Goal: Task Accomplishment & Management: Complete application form

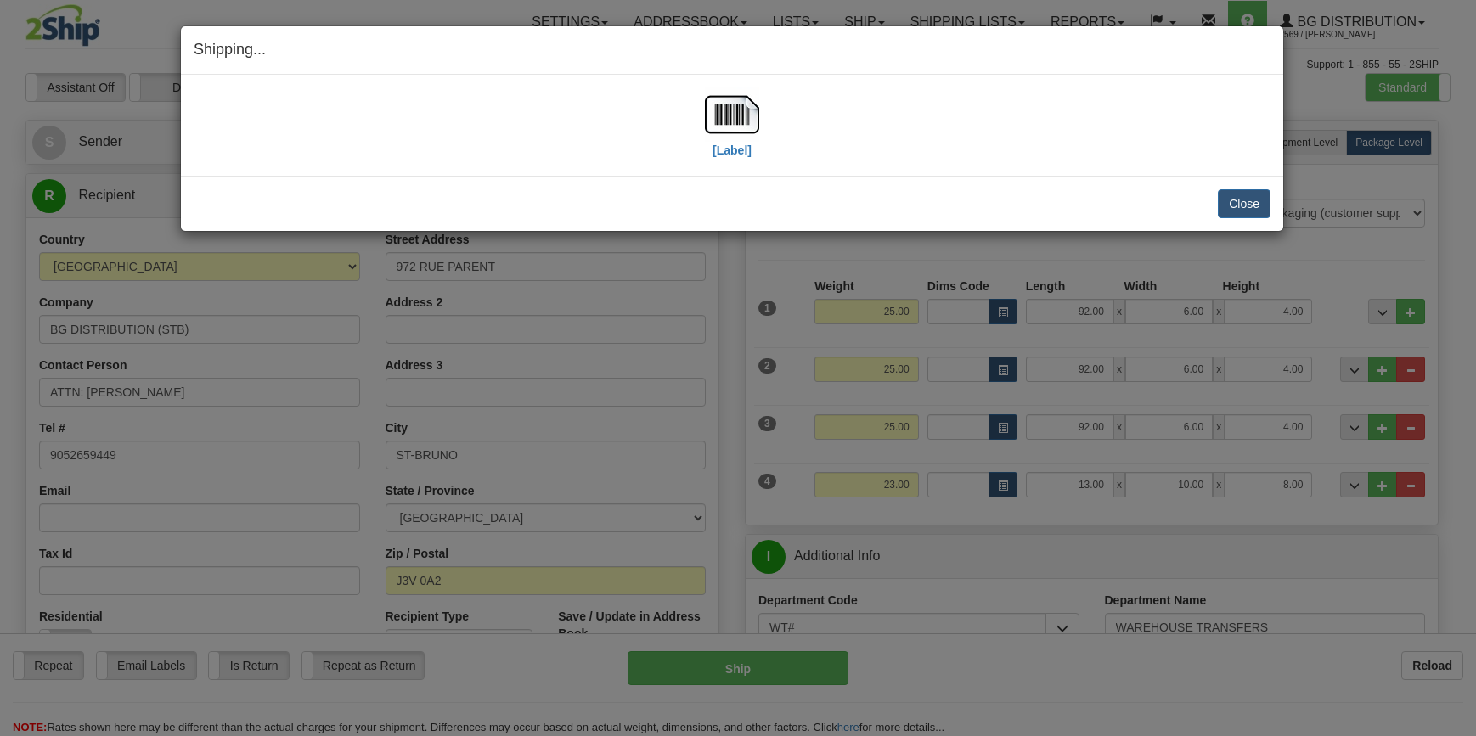
scroll to position [231, 0]
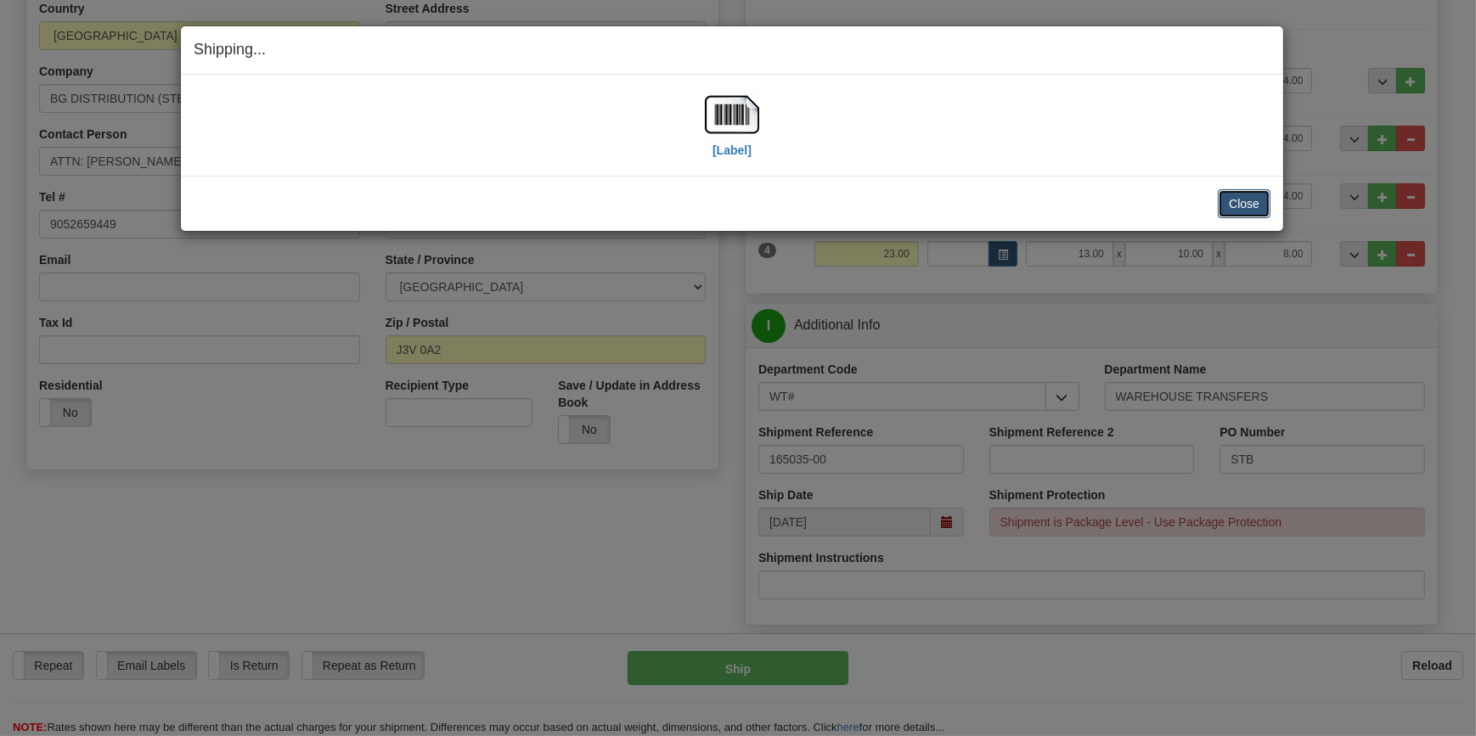
click at [1239, 204] on button "Close" at bounding box center [1244, 203] width 53 height 29
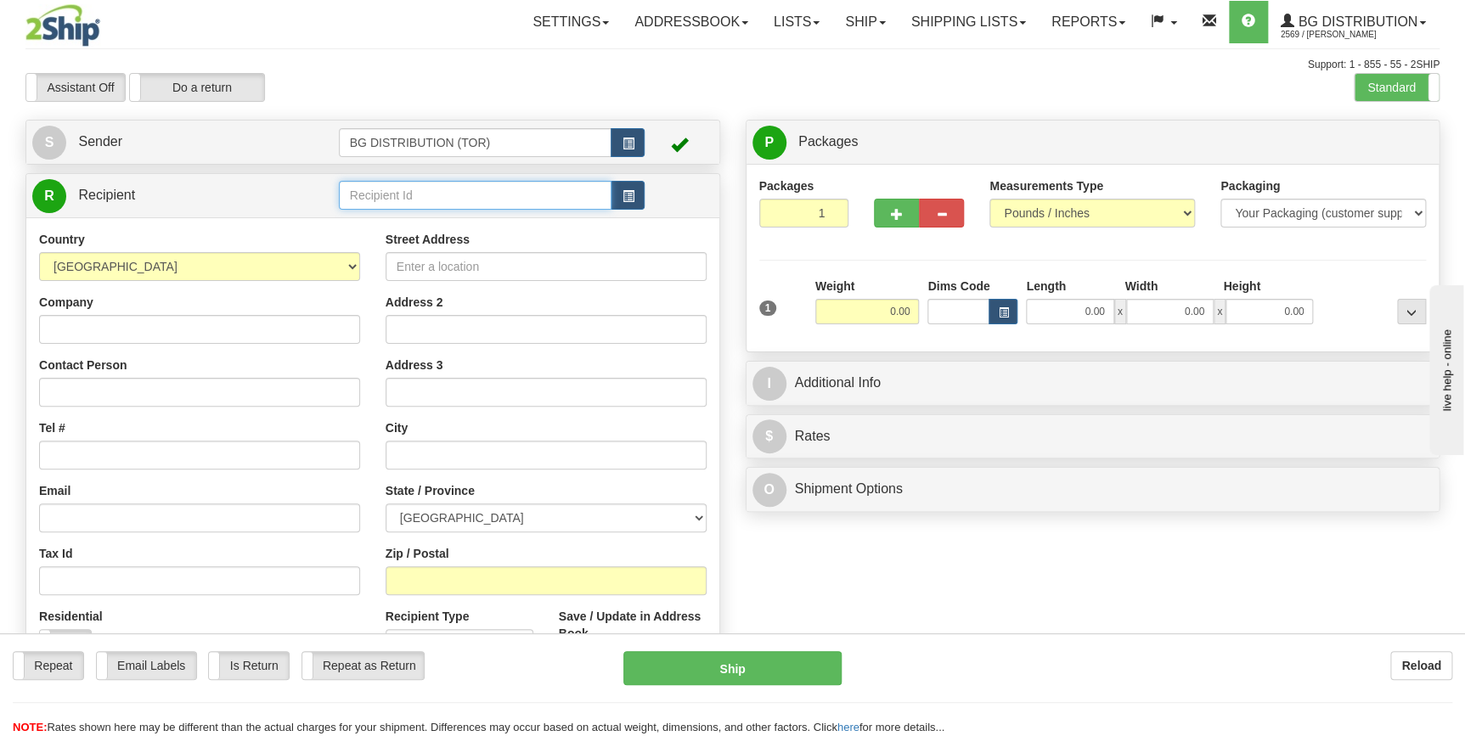
click at [471, 198] on input "text" at bounding box center [475, 195] width 273 height 29
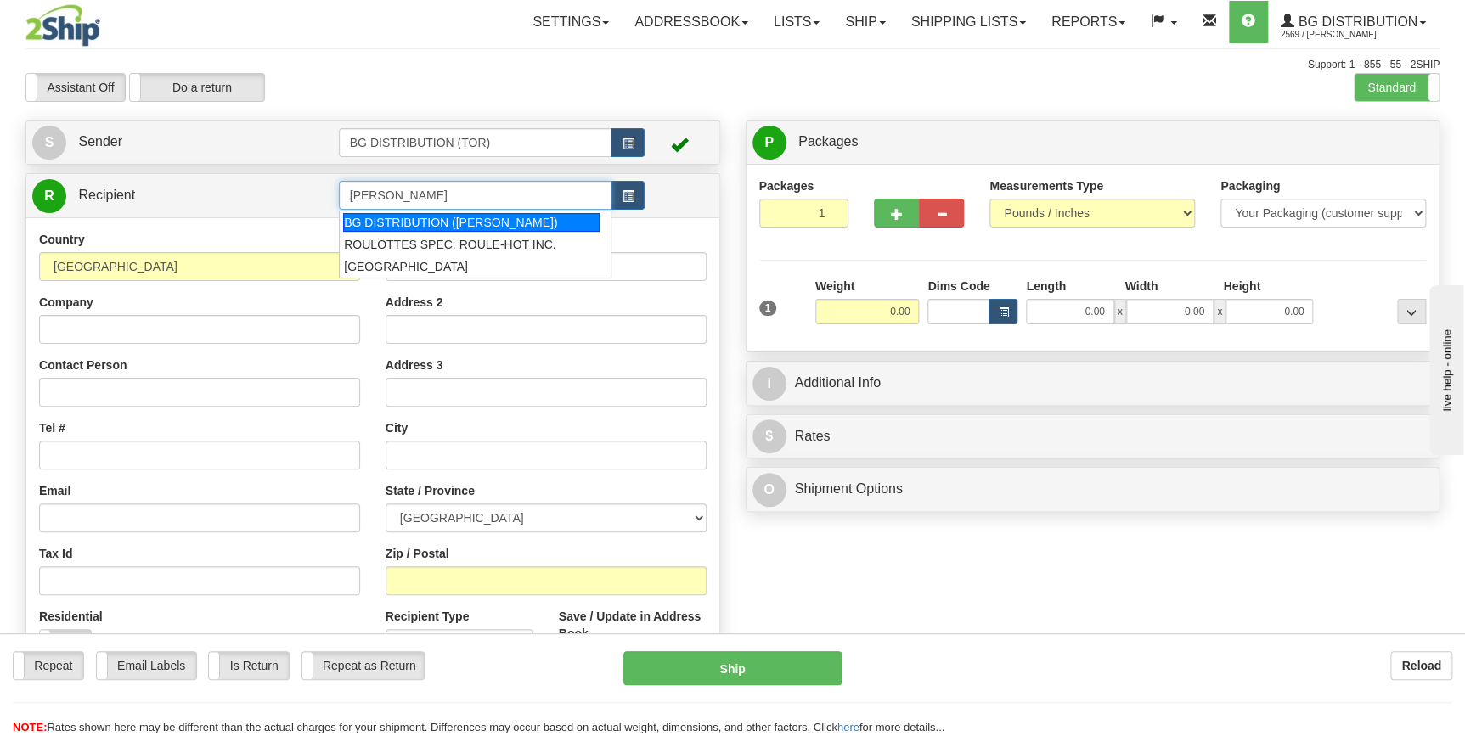
click at [469, 223] on div "BG DISTRIBUTION ([PERSON_NAME])" at bounding box center [471, 222] width 257 height 19
type input "BG DISTRIBUTION ([PERSON_NAME])"
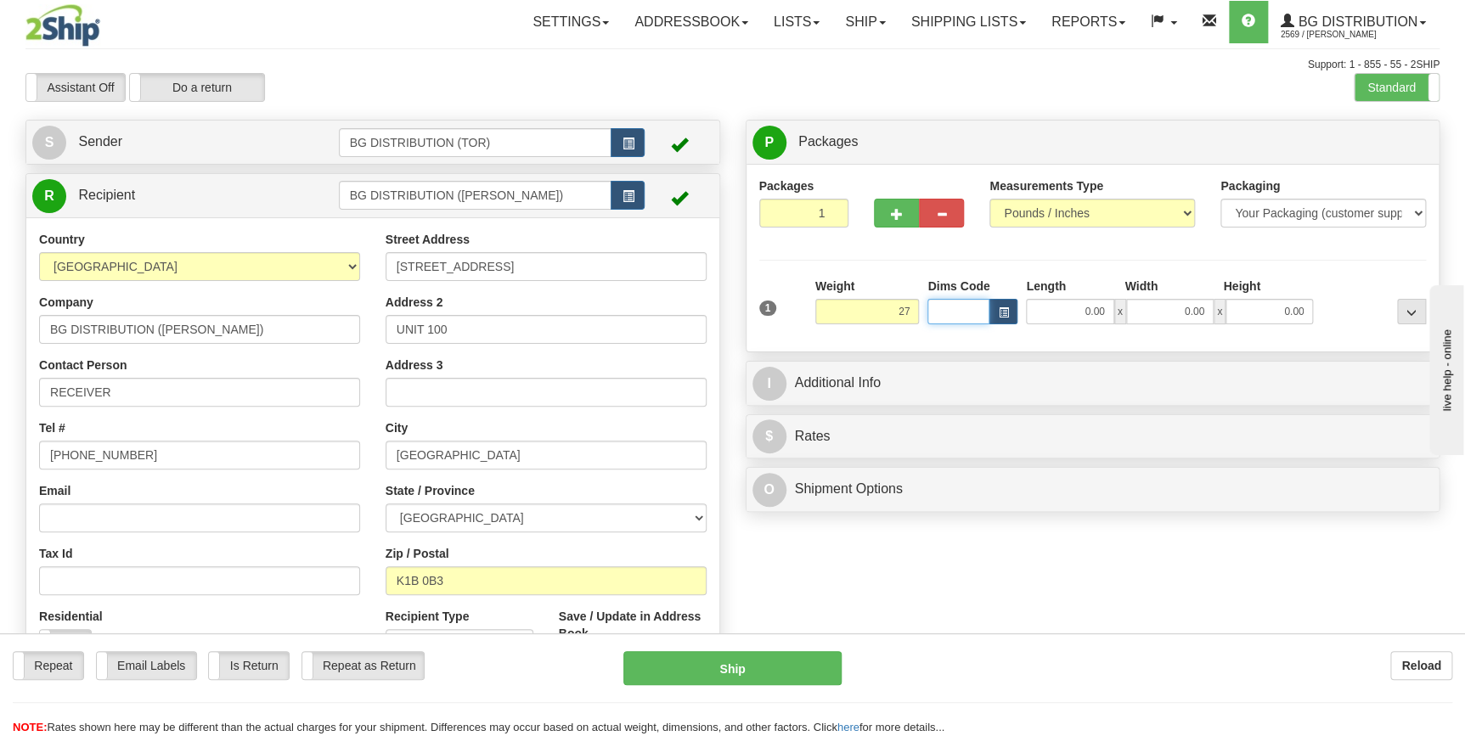
type input "27.00"
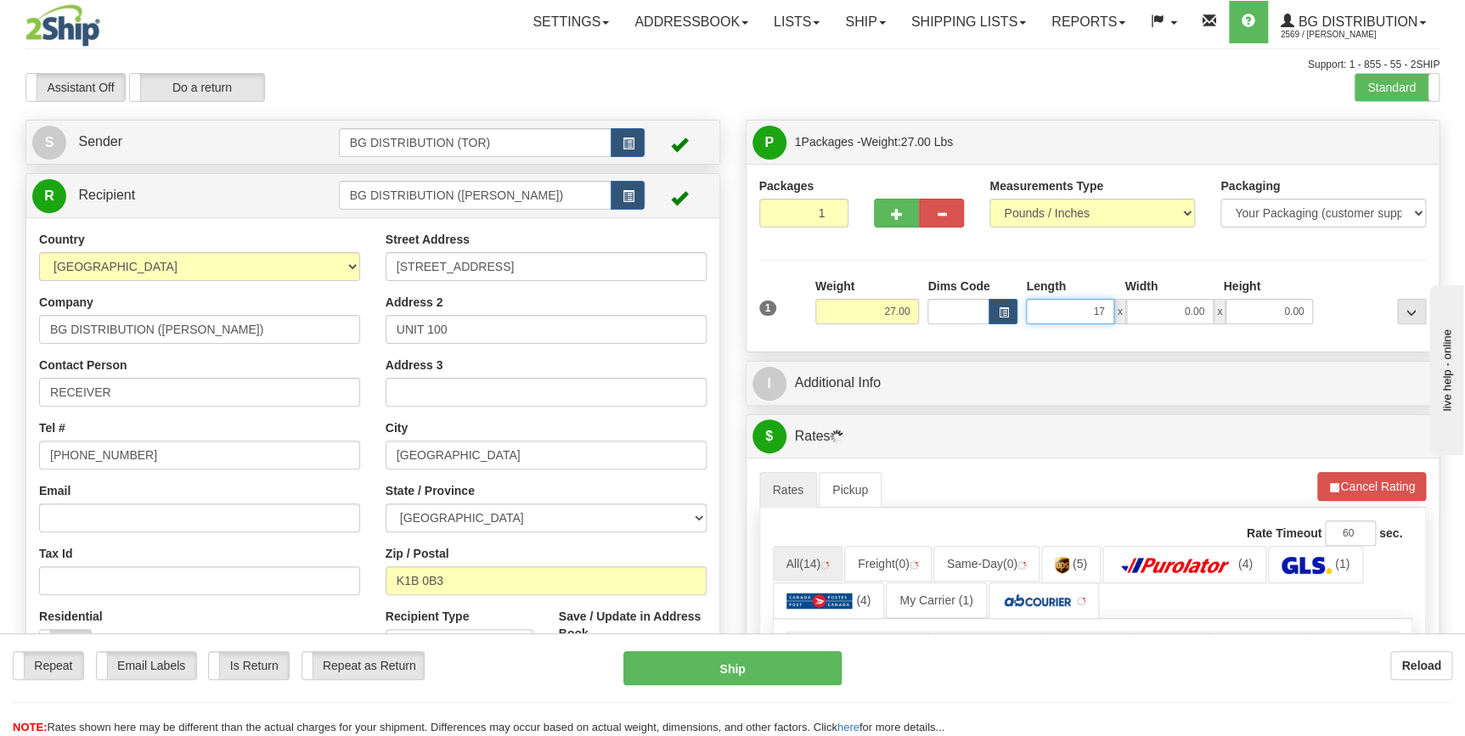
type input "17.00"
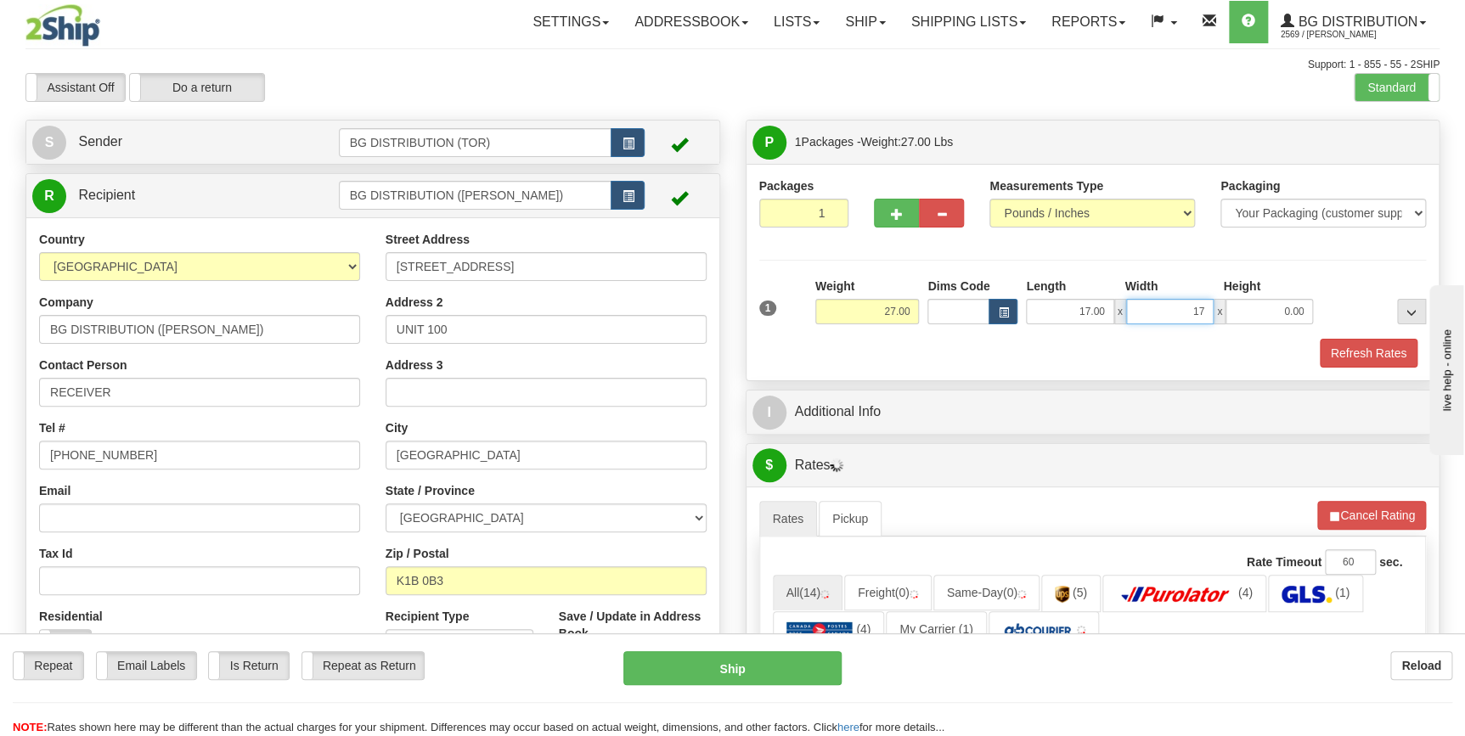
type input "17.00"
type input "12.00"
drag, startPoint x: 905, startPoint y: 220, endPoint x: 1130, endPoint y: 186, distance: 227.6
click at [906, 220] on button "button" at bounding box center [896, 213] width 45 height 29
type input "2"
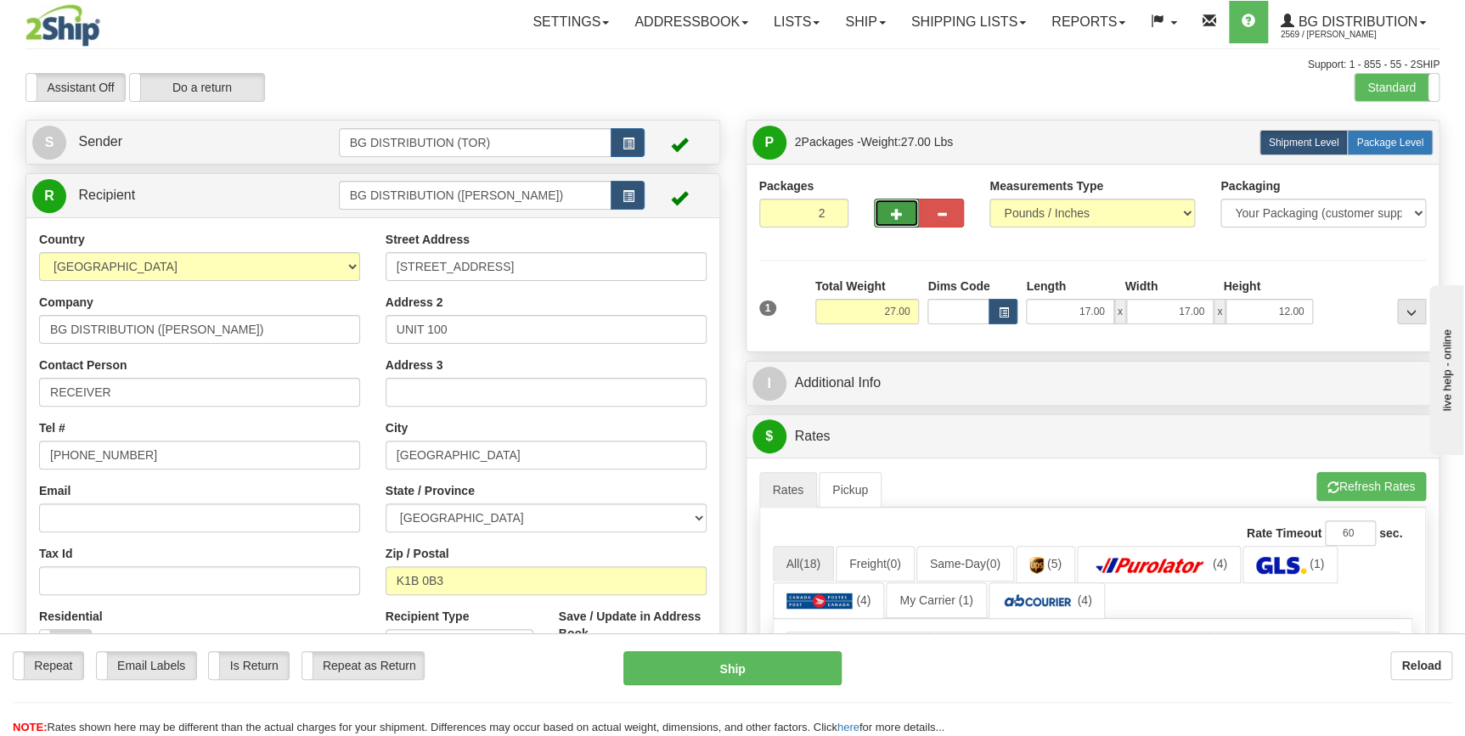
click at [1430, 142] on label "Package Level Pack.." at bounding box center [1390, 142] width 86 height 25
radio input "true"
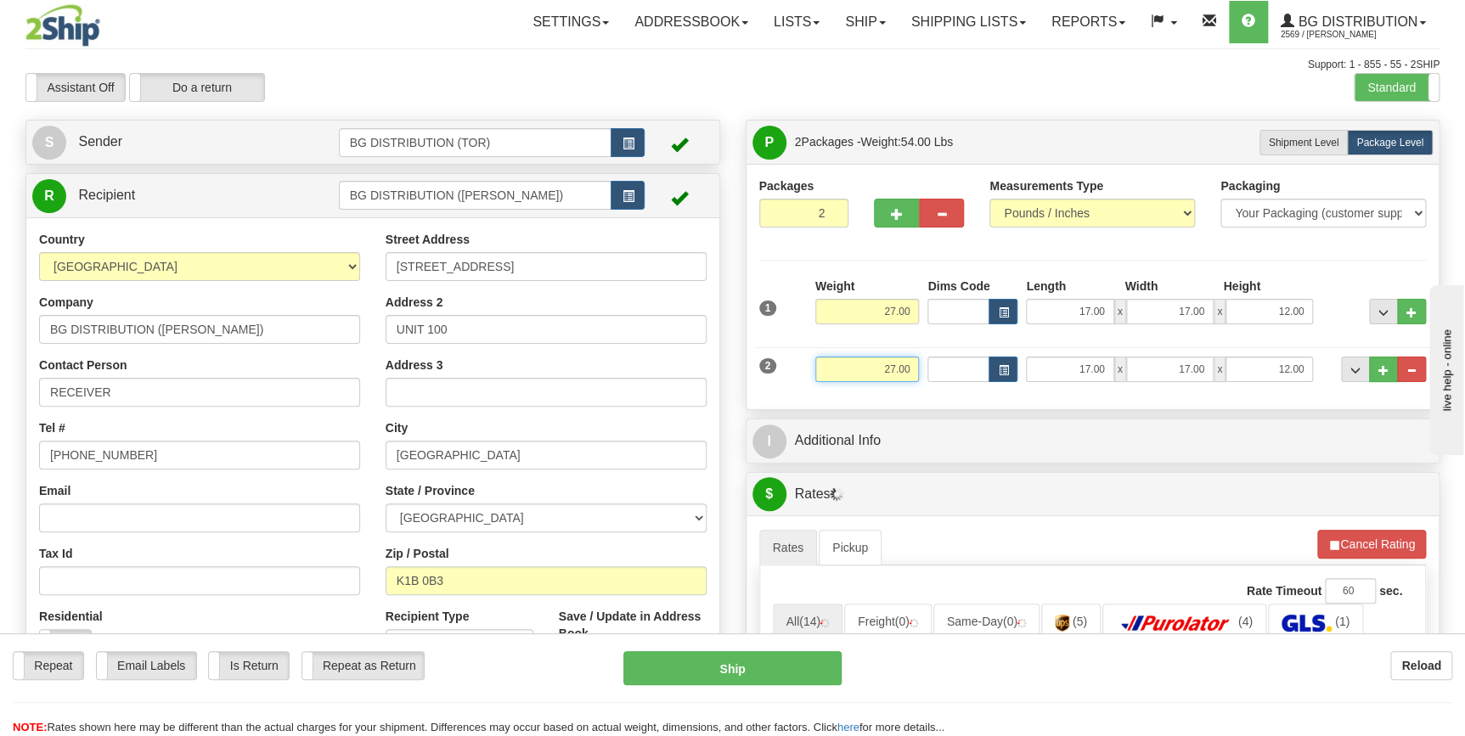
click at [871, 366] on input "27.00" at bounding box center [867, 369] width 104 height 25
type input "50.00"
type input "16.00"
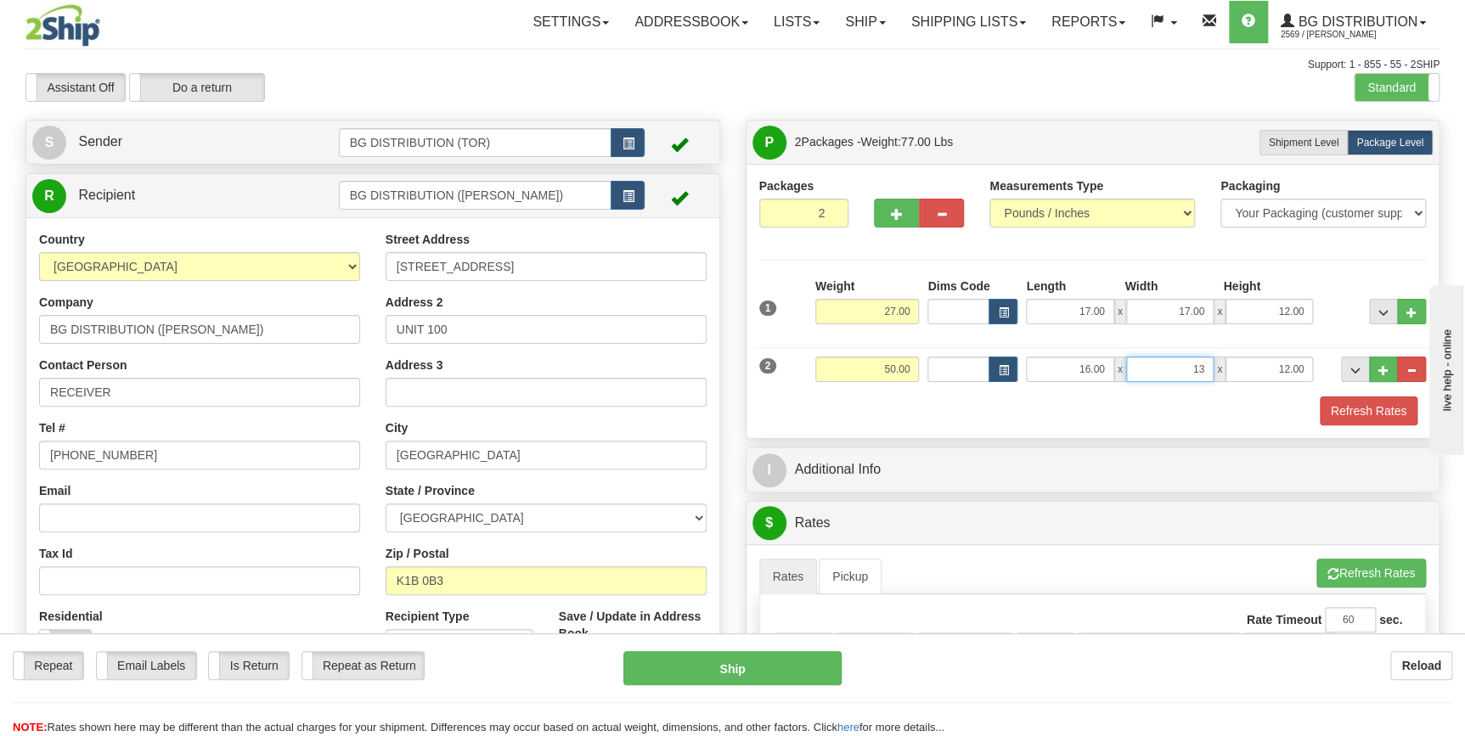
type input "13.00"
type input "10.00"
click at [1384, 375] on button "..." at bounding box center [1383, 369] width 29 height 25
type input "3"
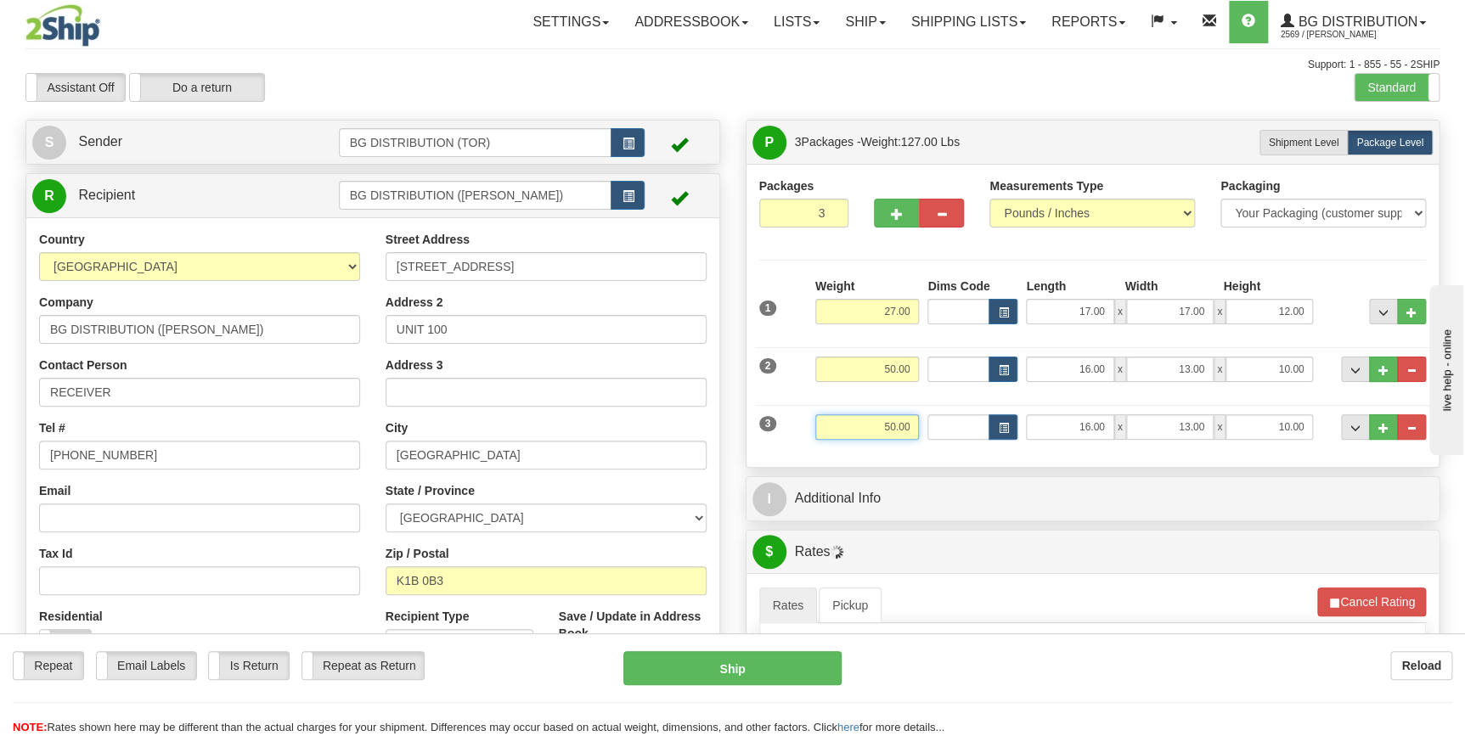
click at [883, 427] on input "50.00" at bounding box center [867, 426] width 104 height 25
type input "16.00"
type input "51.00"
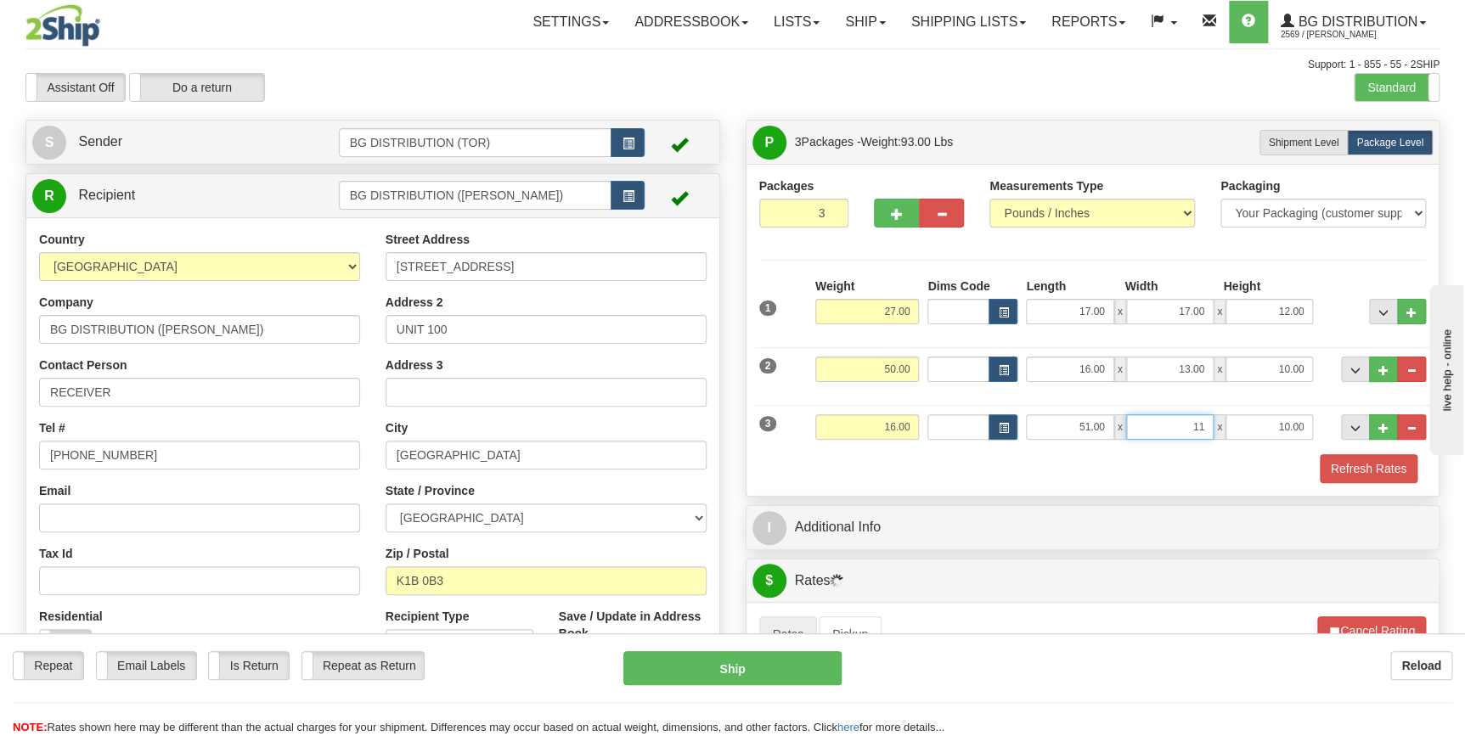
type input "11.00"
type input "6.00"
click at [1376, 425] on button "..." at bounding box center [1383, 426] width 29 height 25
type input "4"
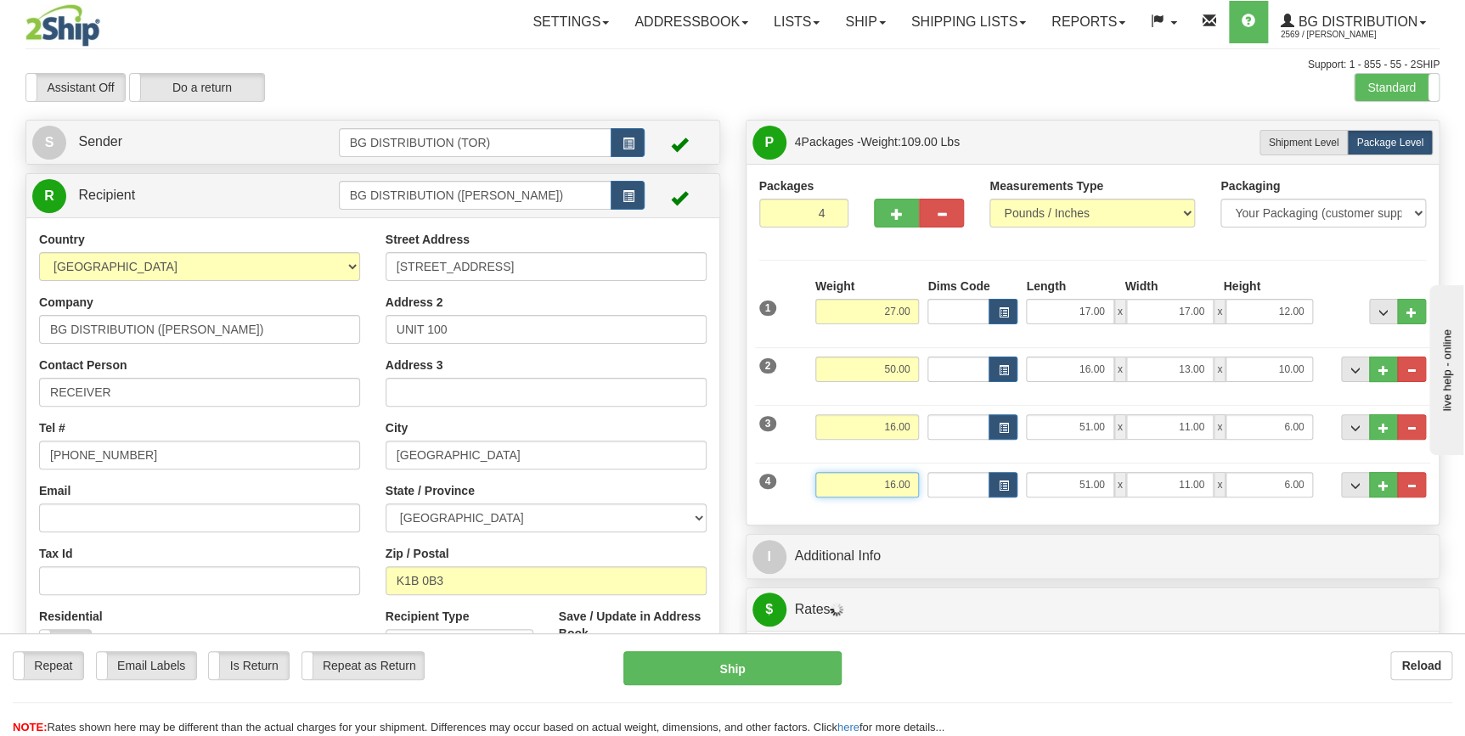
click at [871, 486] on input "16.00" at bounding box center [867, 484] width 104 height 25
type input "2.00"
type input "15.00"
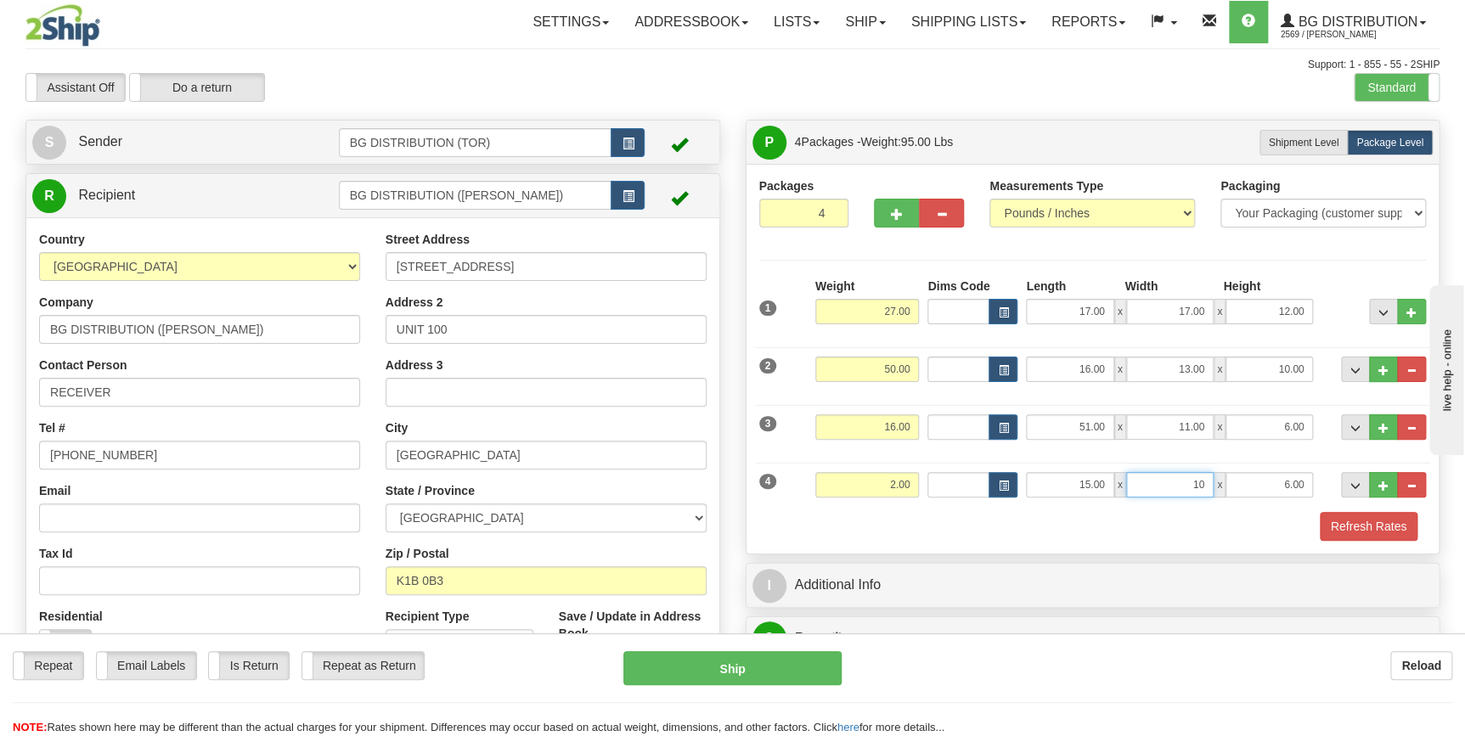
type input "10.00"
type input "1.00"
click at [1383, 484] on span "..." at bounding box center [1384, 486] width 10 height 9
type input "5"
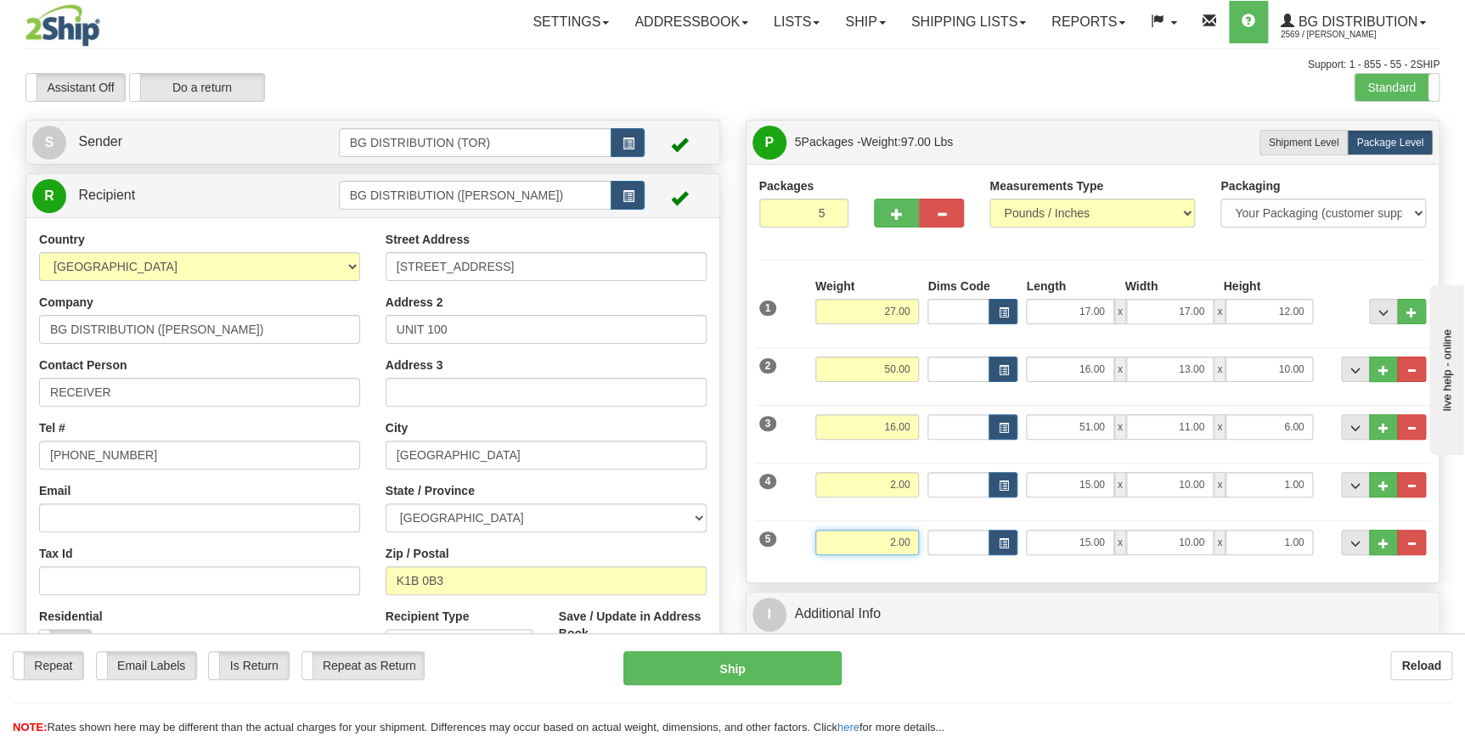
click at [848, 544] on input "2.00" at bounding box center [867, 542] width 104 height 25
type input "24.00"
type input "38"
drag, startPoint x: 967, startPoint y: 535, endPoint x: 909, endPoint y: 544, distance: 58.4
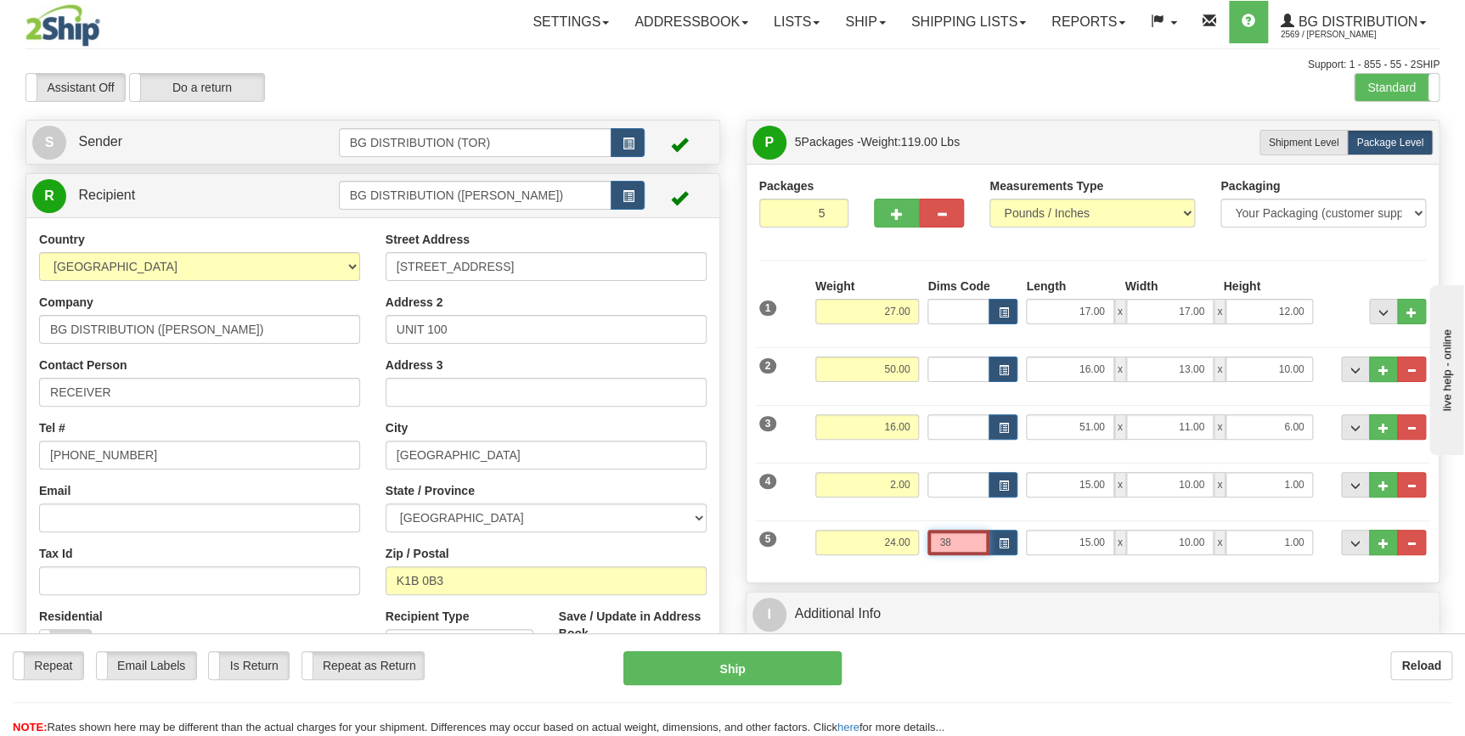
click at [909, 544] on div "5 Weight 24.00 Dims Code 38 Length Width x x" at bounding box center [1093, 540] width 676 height 57
click at [1084, 539] on input "15.00" at bounding box center [1069, 542] width 87 height 25
type input "38.00"
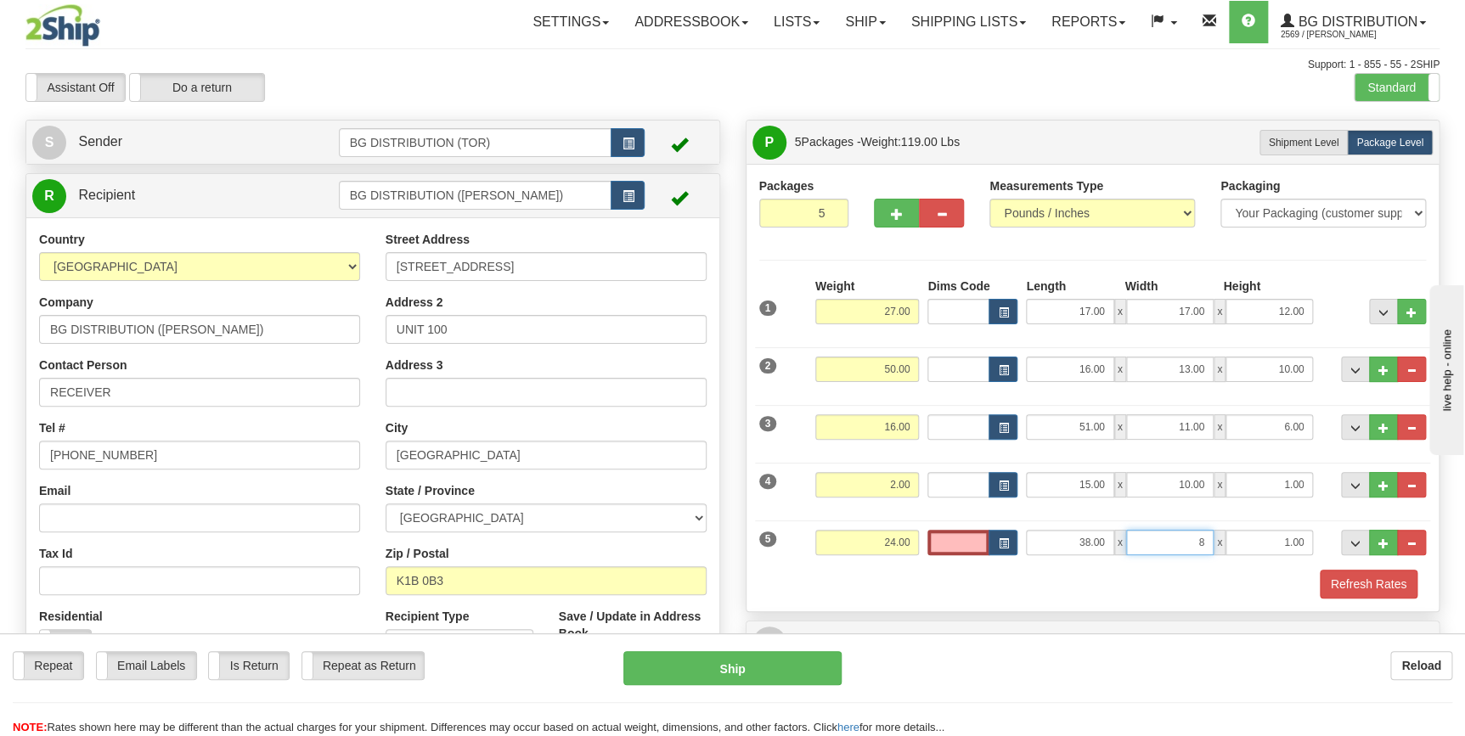
type input "8.00"
type input "12.00"
click at [1373, 546] on button "..." at bounding box center [1383, 542] width 29 height 25
type input "6"
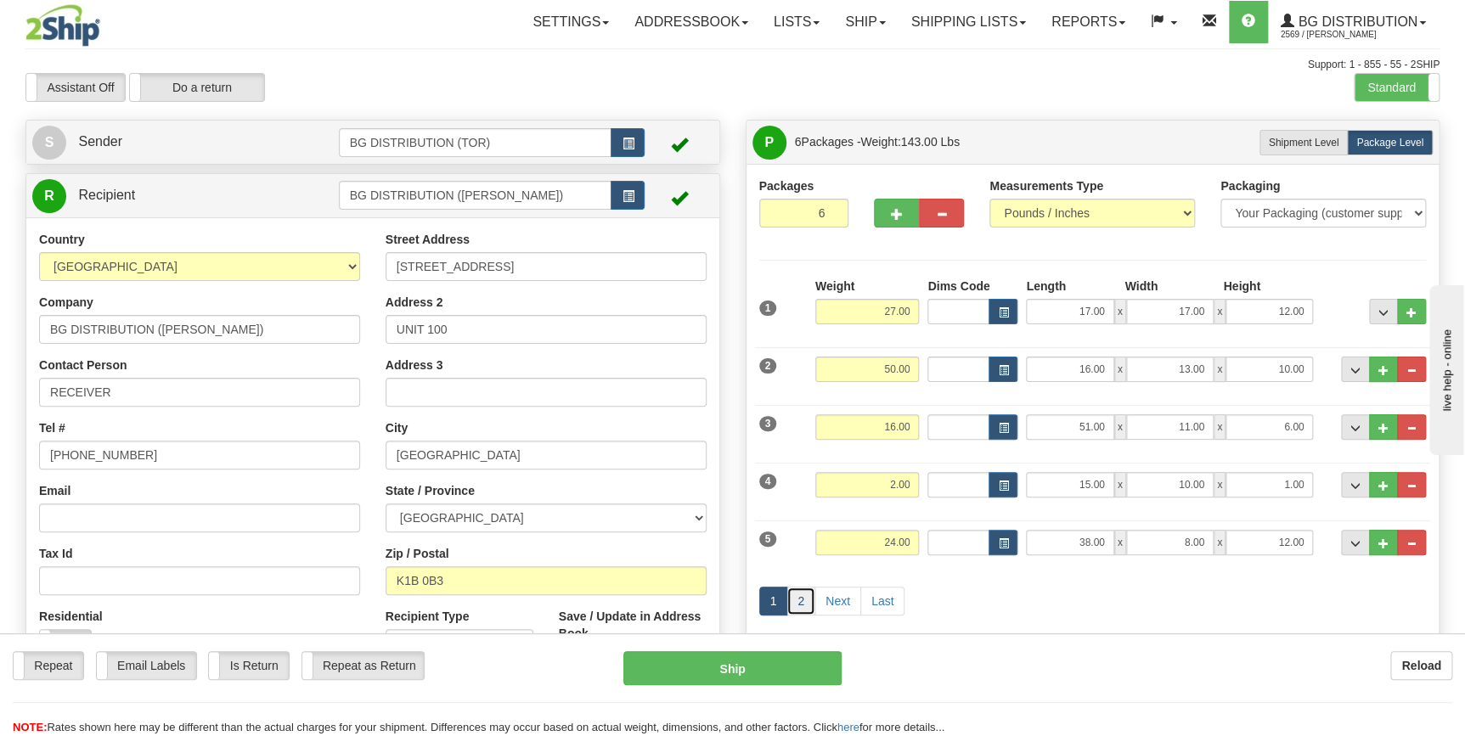
click at [806, 600] on link "2" at bounding box center [801, 601] width 29 height 29
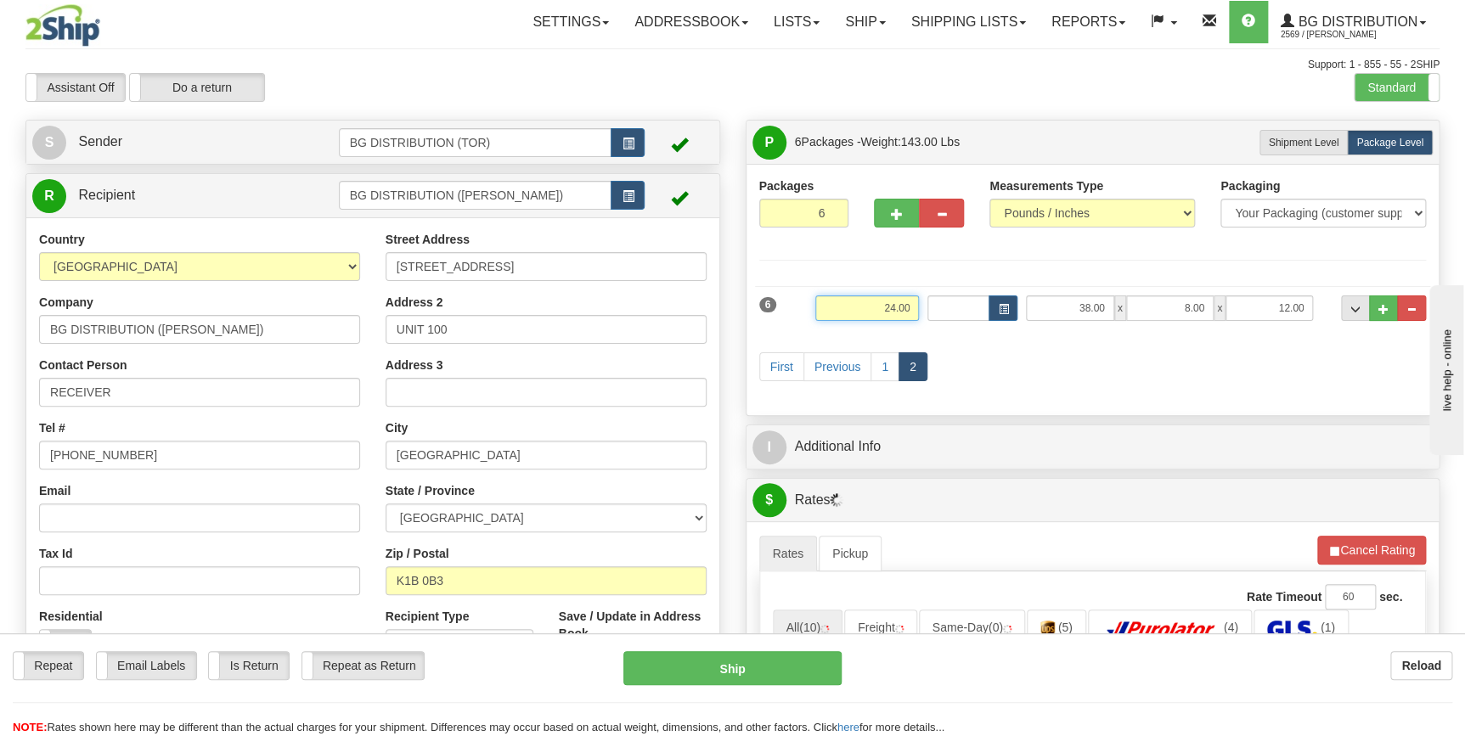
click at [876, 306] on input "24.00" at bounding box center [867, 308] width 104 height 25
type input "36.00"
type input "25.00"
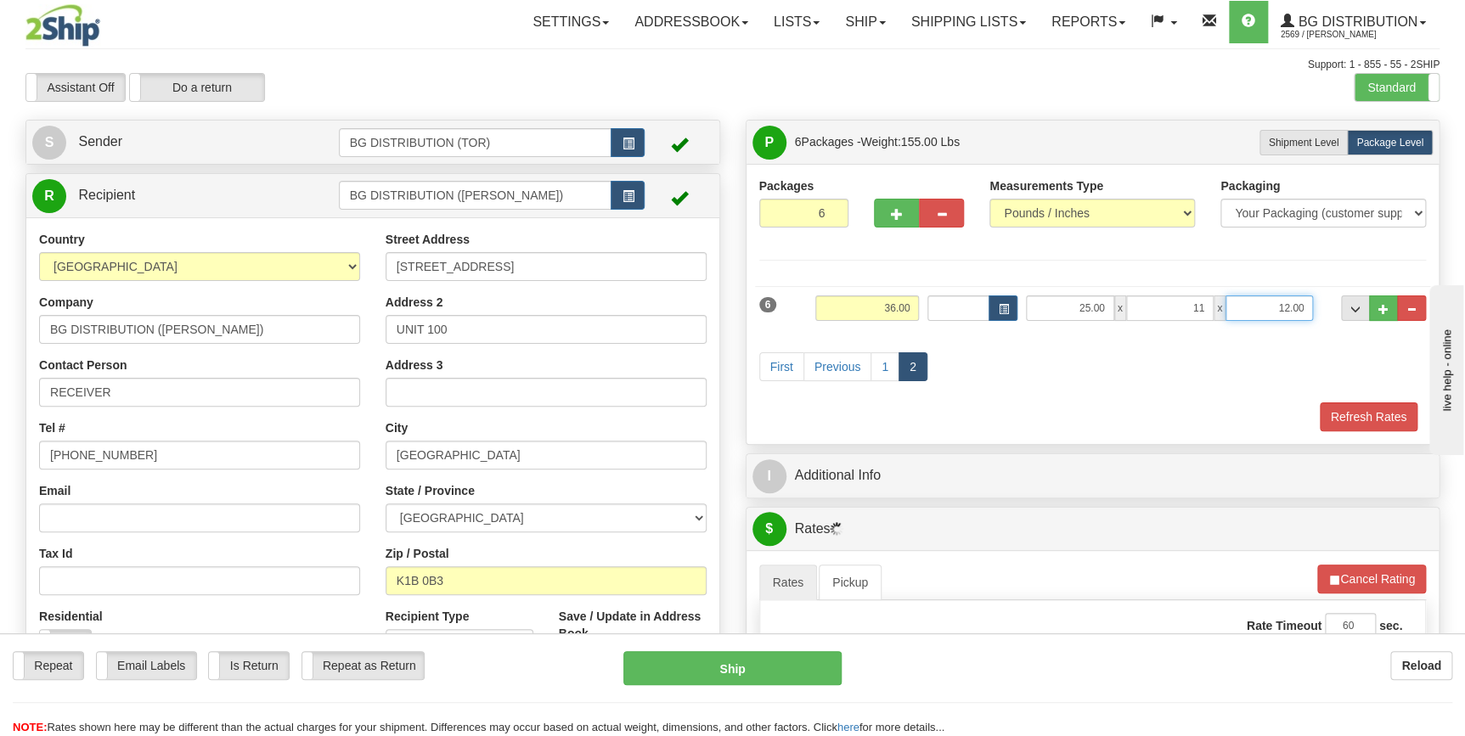
type input "11.00"
click at [1362, 414] on button "Refresh Rates" at bounding box center [1369, 417] width 98 height 29
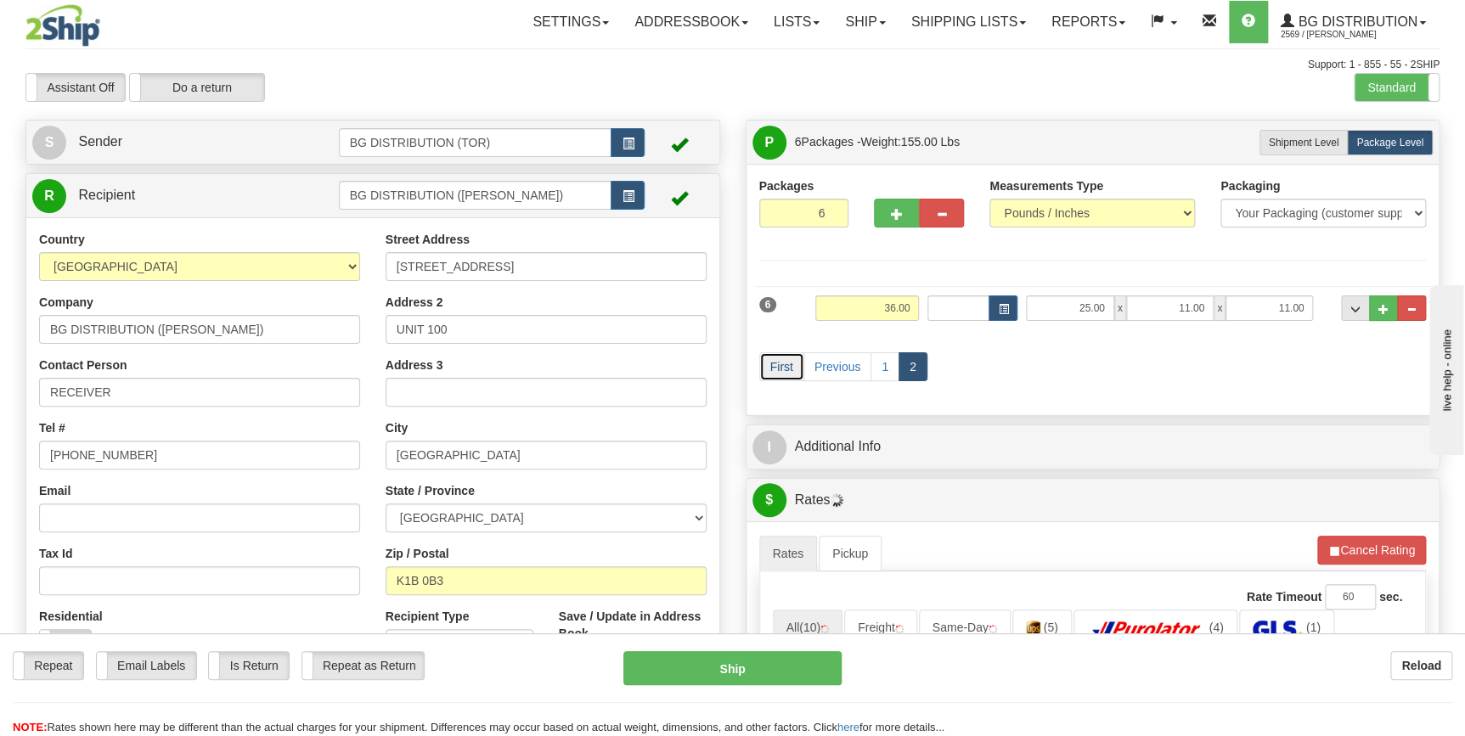
click at [786, 368] on link "First" at bounding box center [781, 366] width 45 height 29
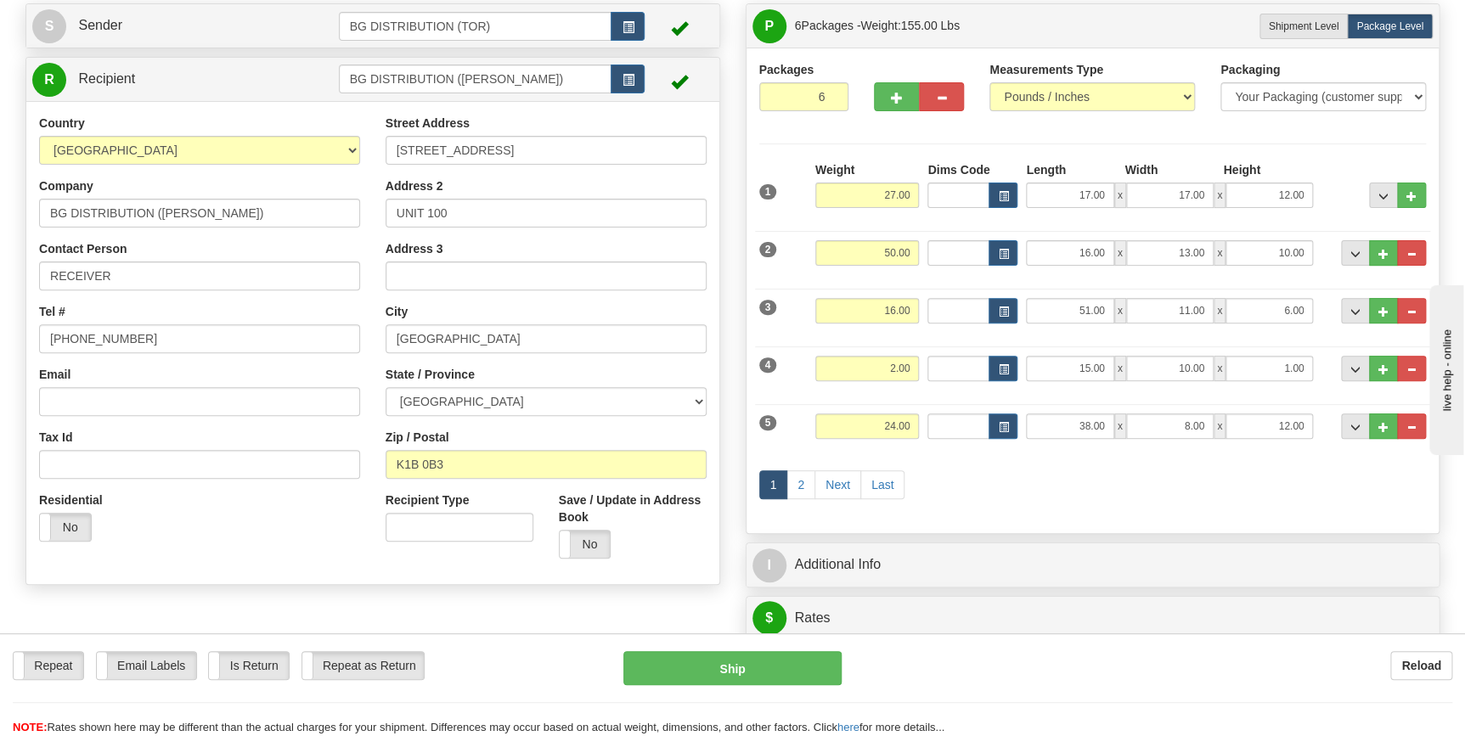
scroll to position [154, 0]
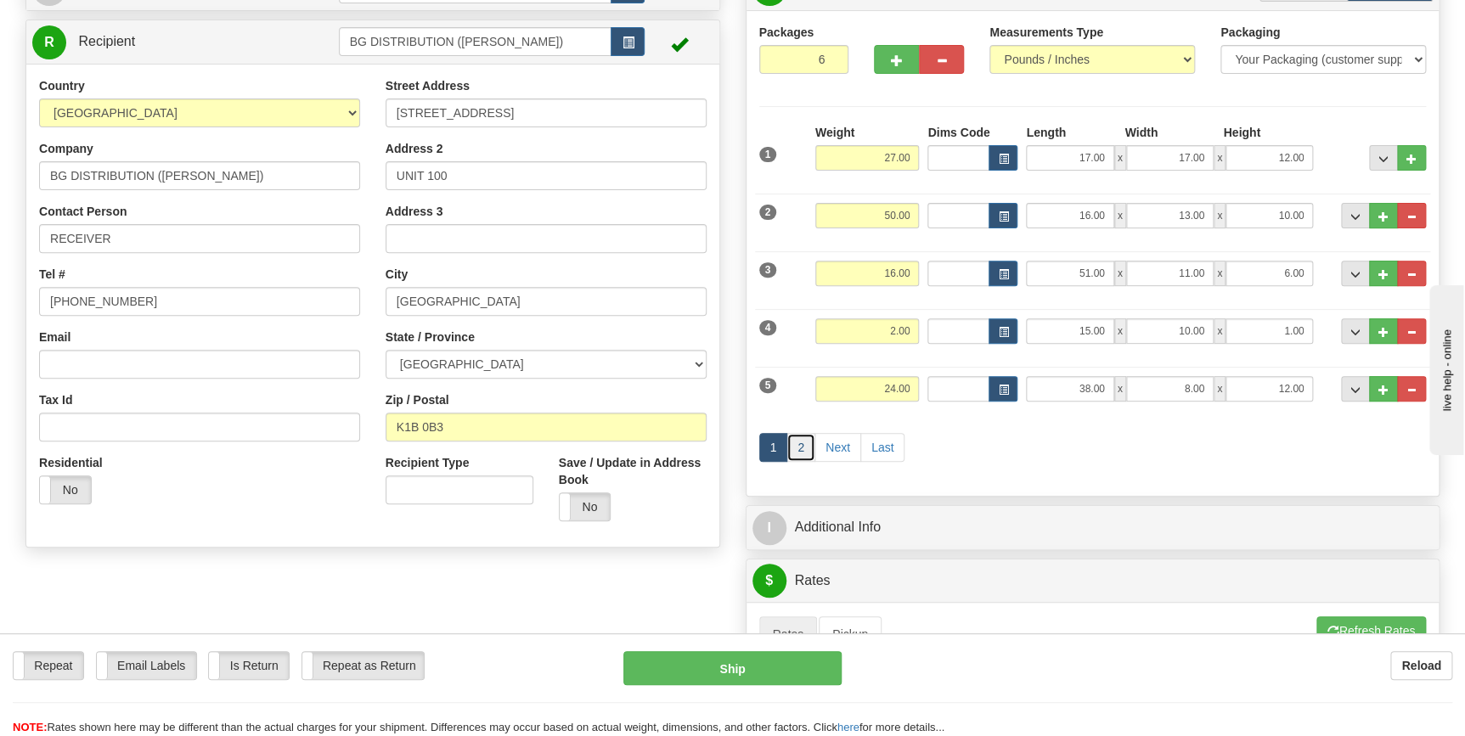
click at [804, 447] on link "2" at bounding box center [801, 447] width 29 height 29
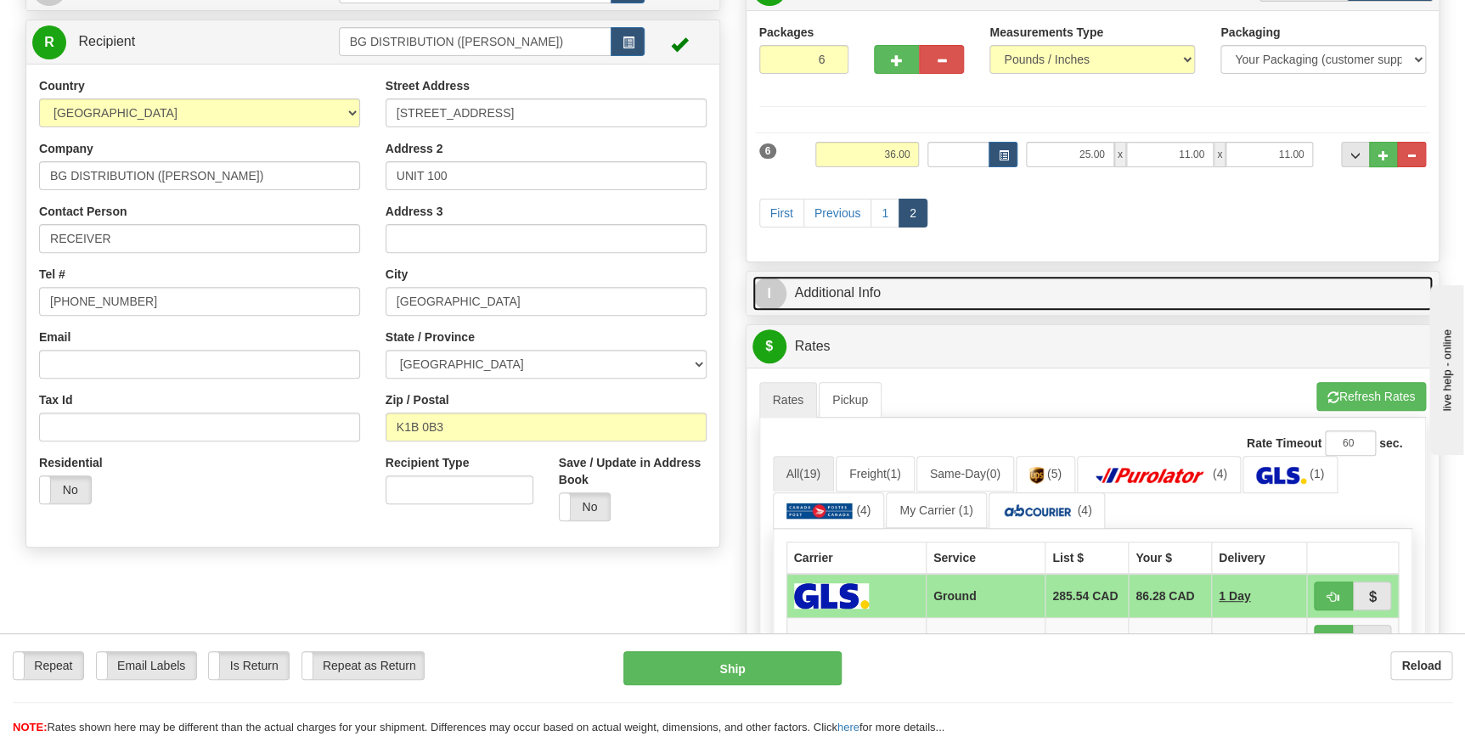
click at [876, 304] on link "I Additional Info" at bounding box center [1093, 293] width 681 height 35
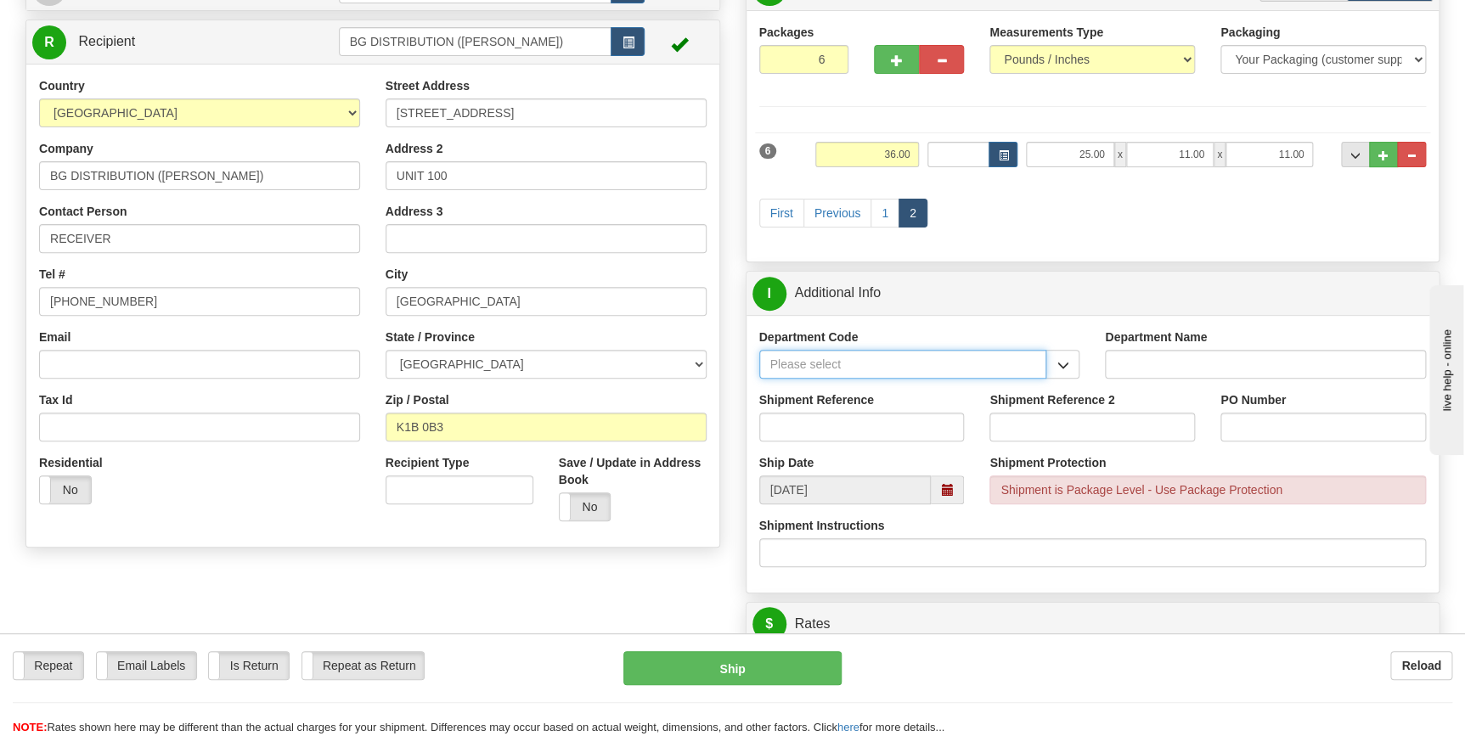
click at [877, 370] on input "Department Code" at bounding box center [903, 364] width 288 height 29
click at [1057, 363] on span "button" at bounding box center [1063, 365] width 12 height 11
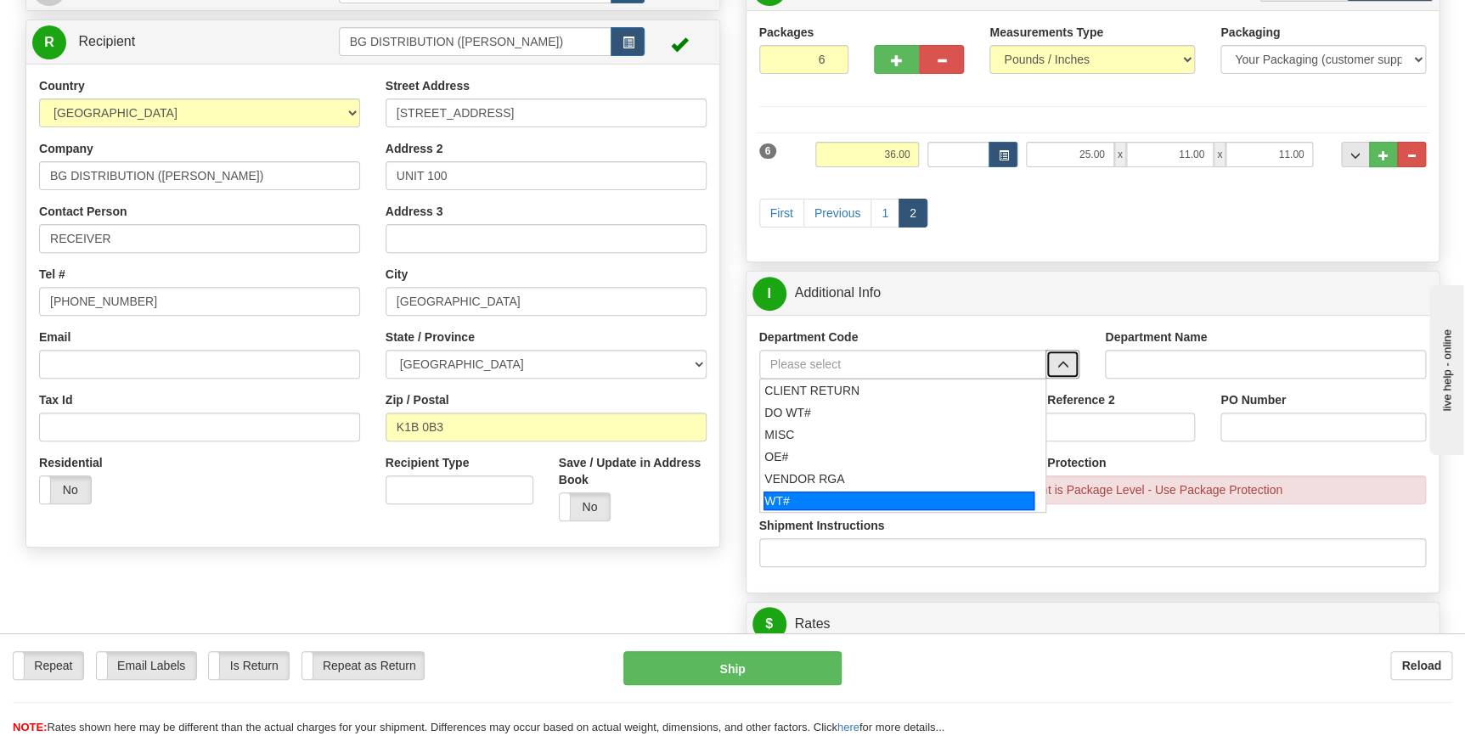
drag, startPoint x: 933, startPoint y: 494, endPoint x: 920, endPoint y: 479, distance: 19.9
click at [932, 493] on div "WT#" at bounding box center [899, 501] width 271 height 19
type input "WT#"
type input "WAREHOUSE TRANSFERS"
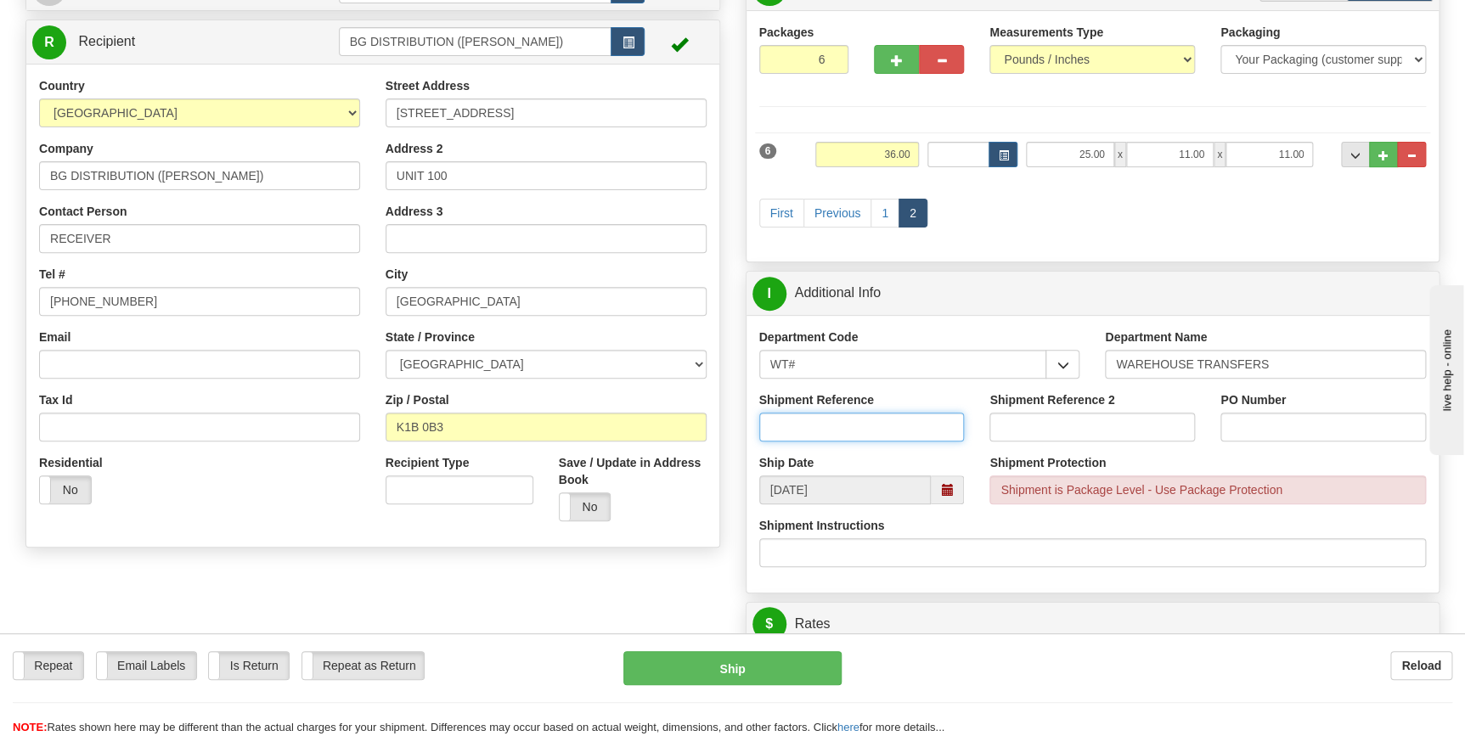
click at [860, 431] on input "Shipment Reference" at bounding box center [862, 427] width 206 height 29
type input "164982-00"
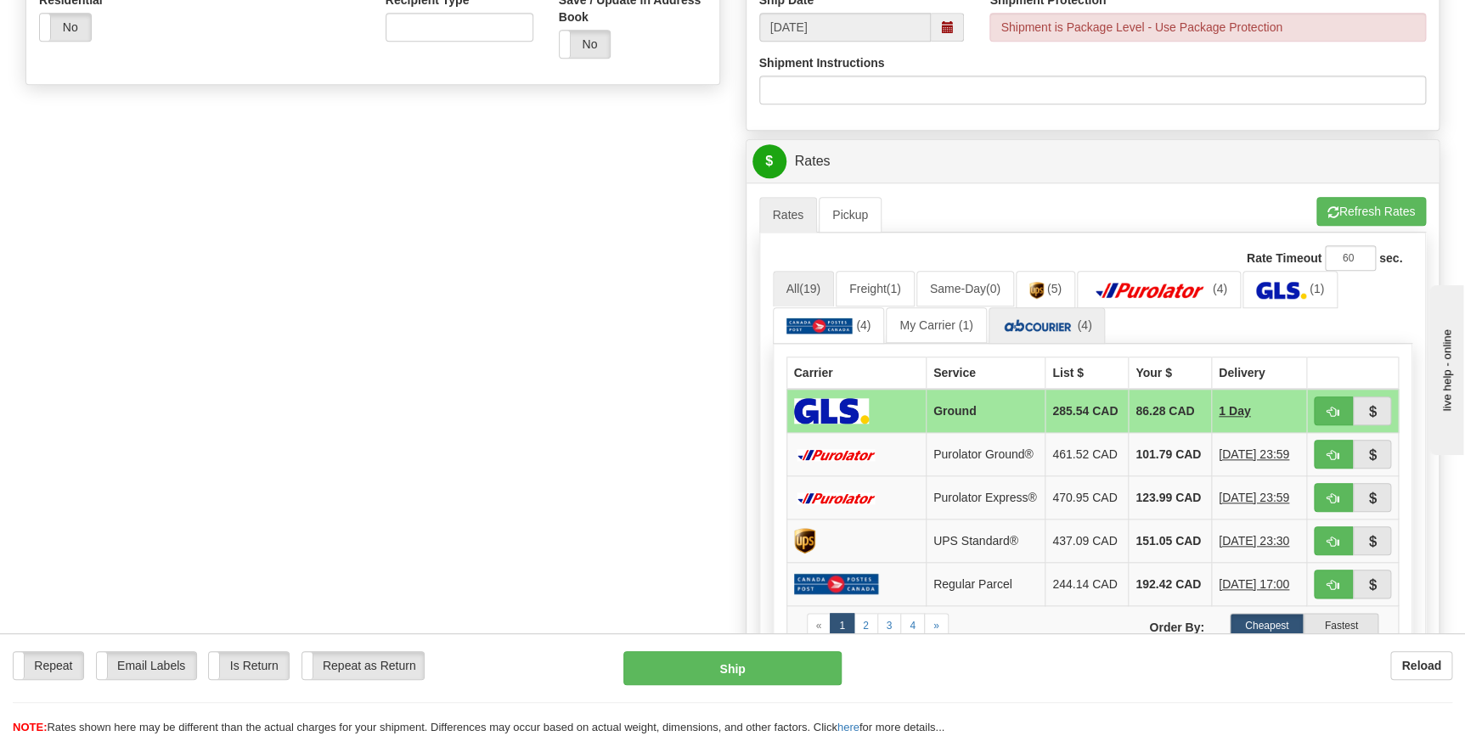
scroll to position [617, 0]
type input "[PERSON_NAME]"
click at [1370, 204] on button "Refresh Rates" at bounding box center [1372, 210] width 110 height 29
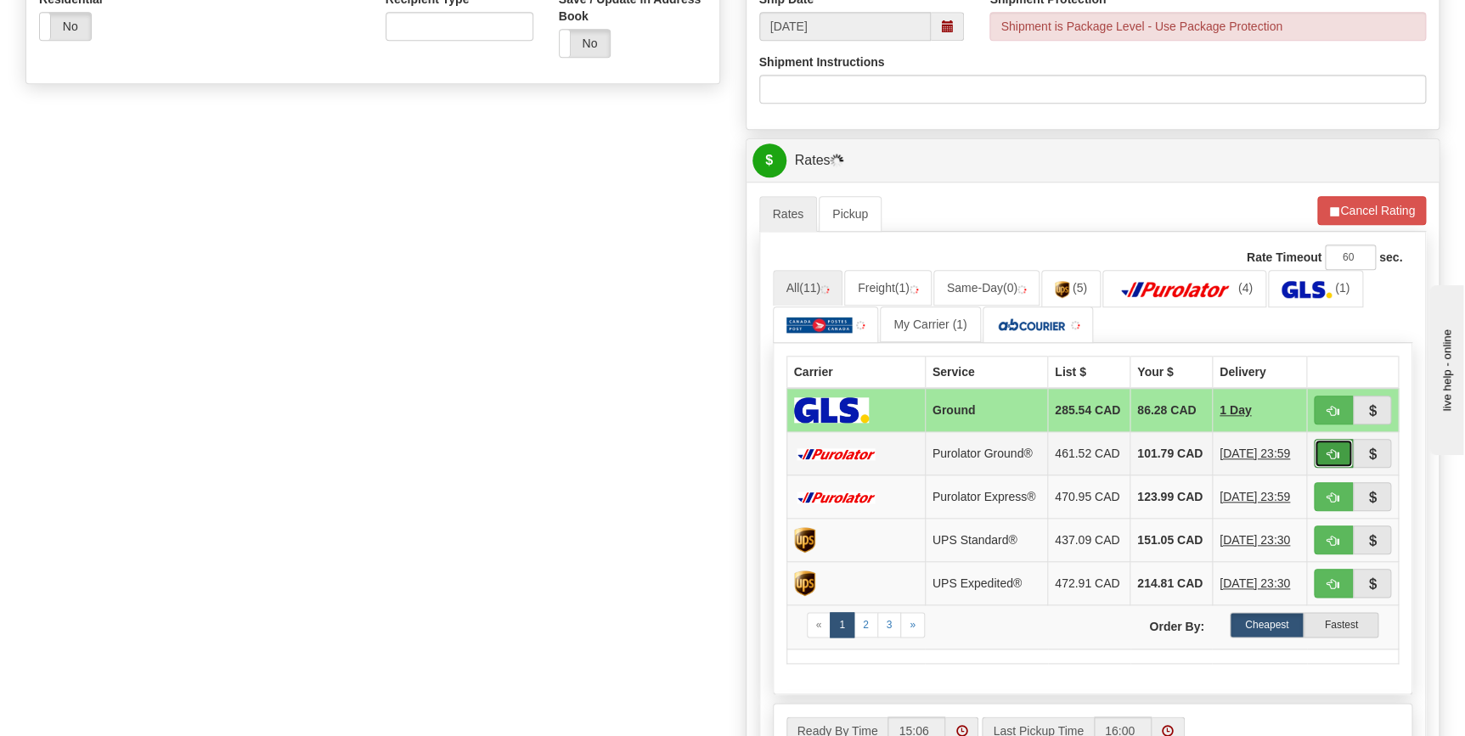
click at [1331, 459] on span "button" at bounding box center [1334, 454] width 12 height 11
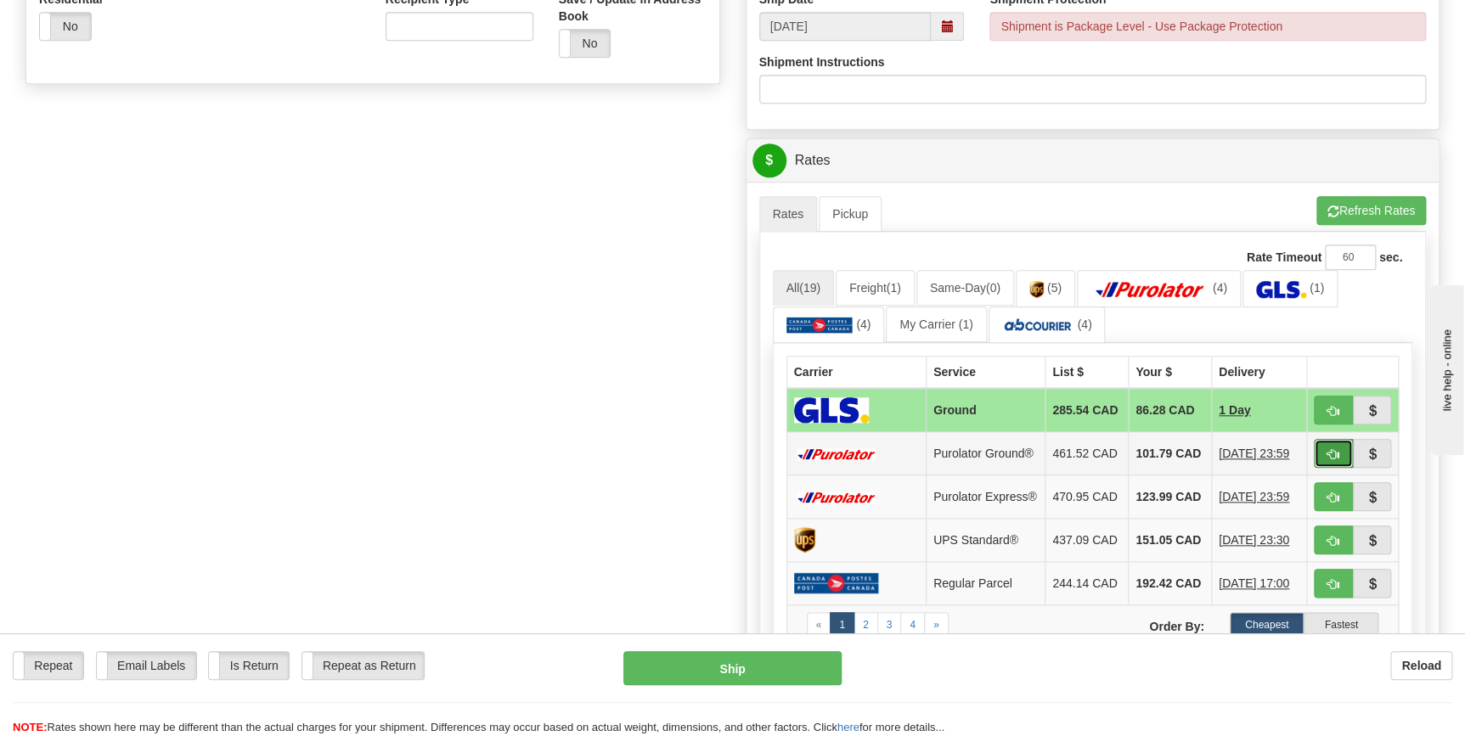
click at [1328, 460] on span "button" at bounding box center [1334, 454] width 12 height 11
type input "260"
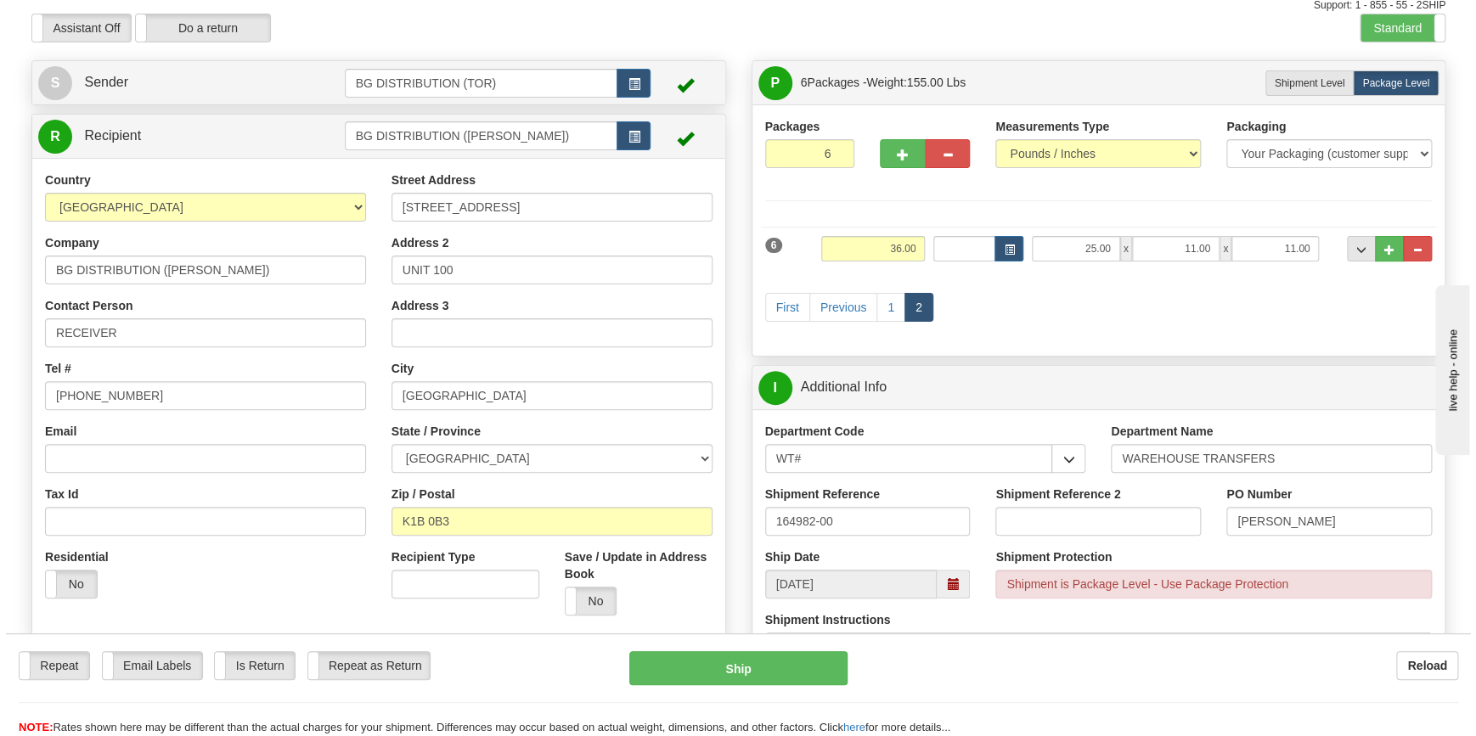
scroll to position [48, 0]
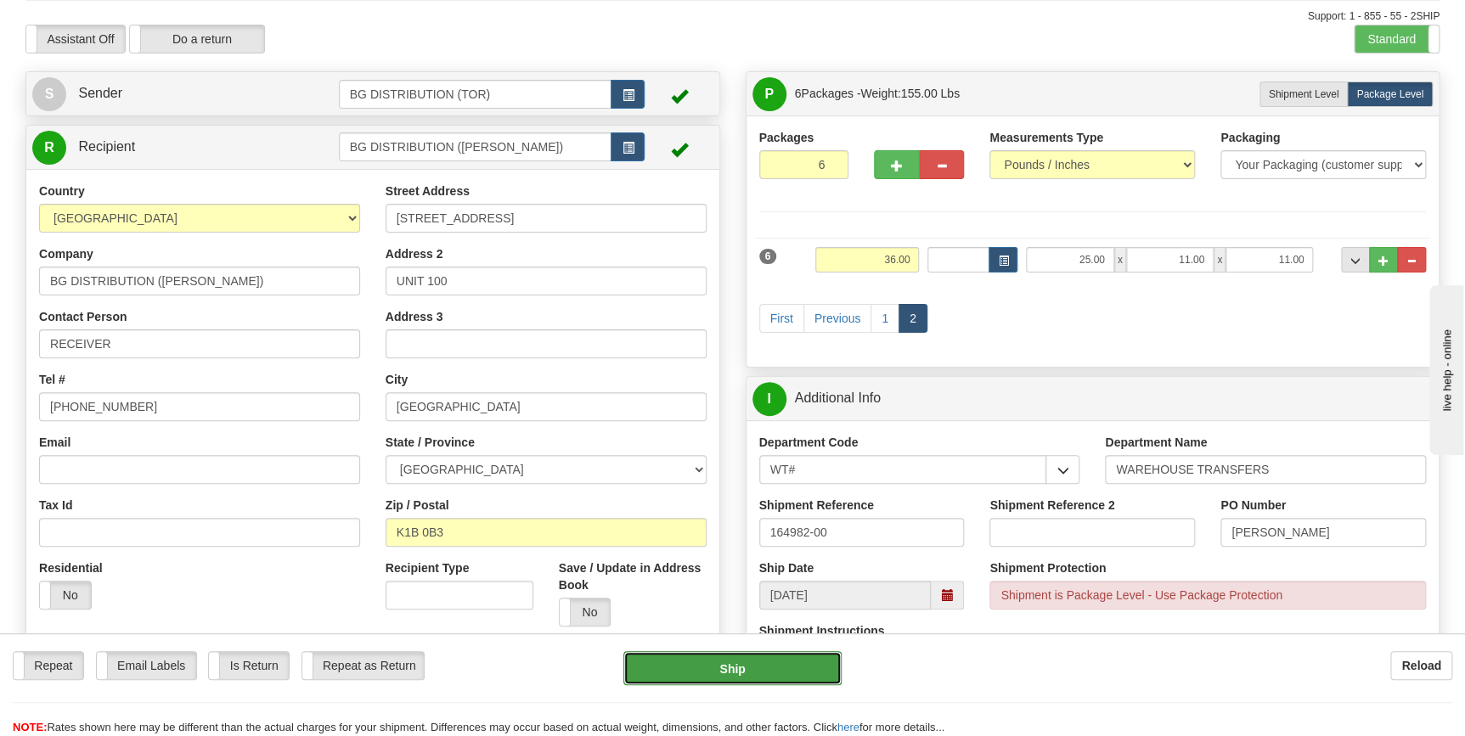
click at [823, 676] on button "Ship" at bounding box center [732, 668] width 218 height 34
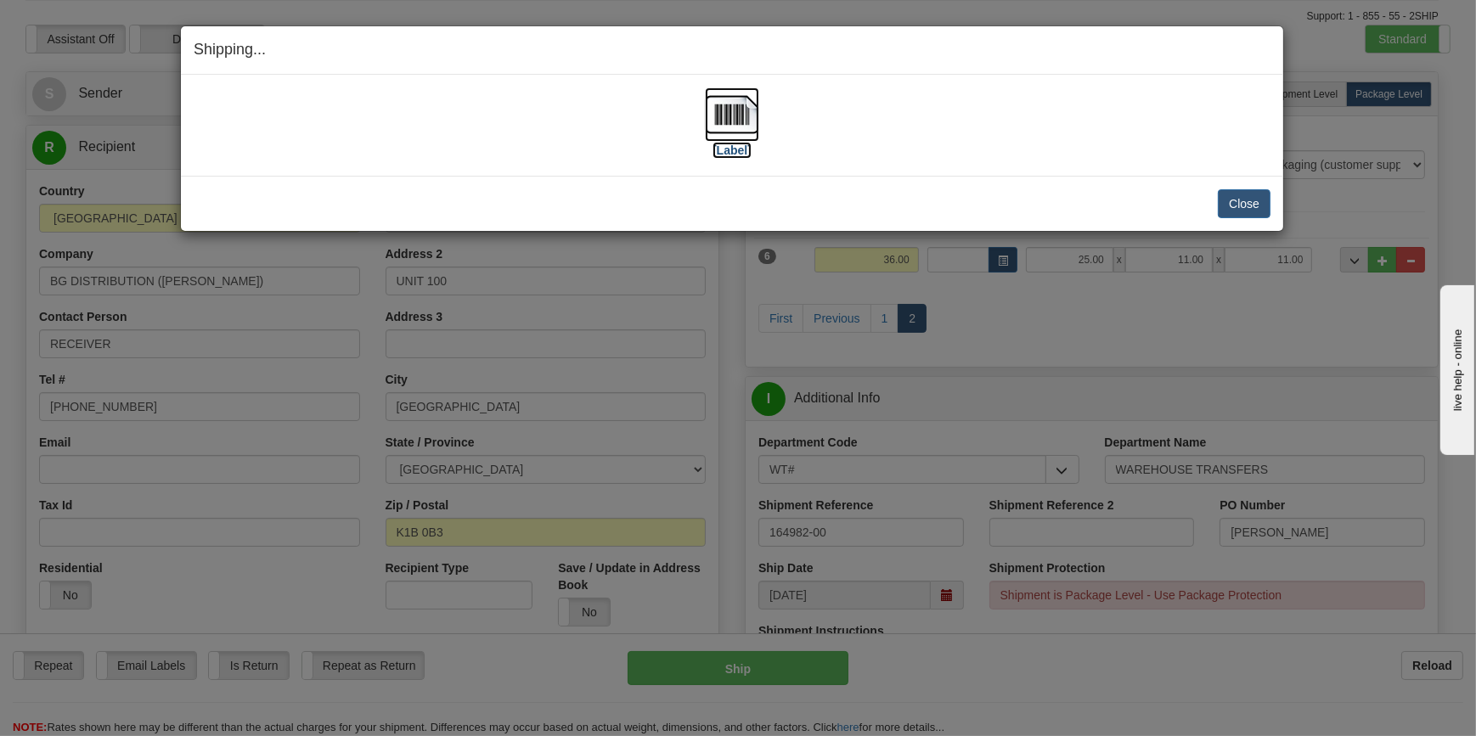
click at [713, 145] on label "[Label]" at bounding box center [732, 150] width 39 height 17
click at [1265, 195] on button "Close" at bounding box center [1244, 203] width 53 height 29
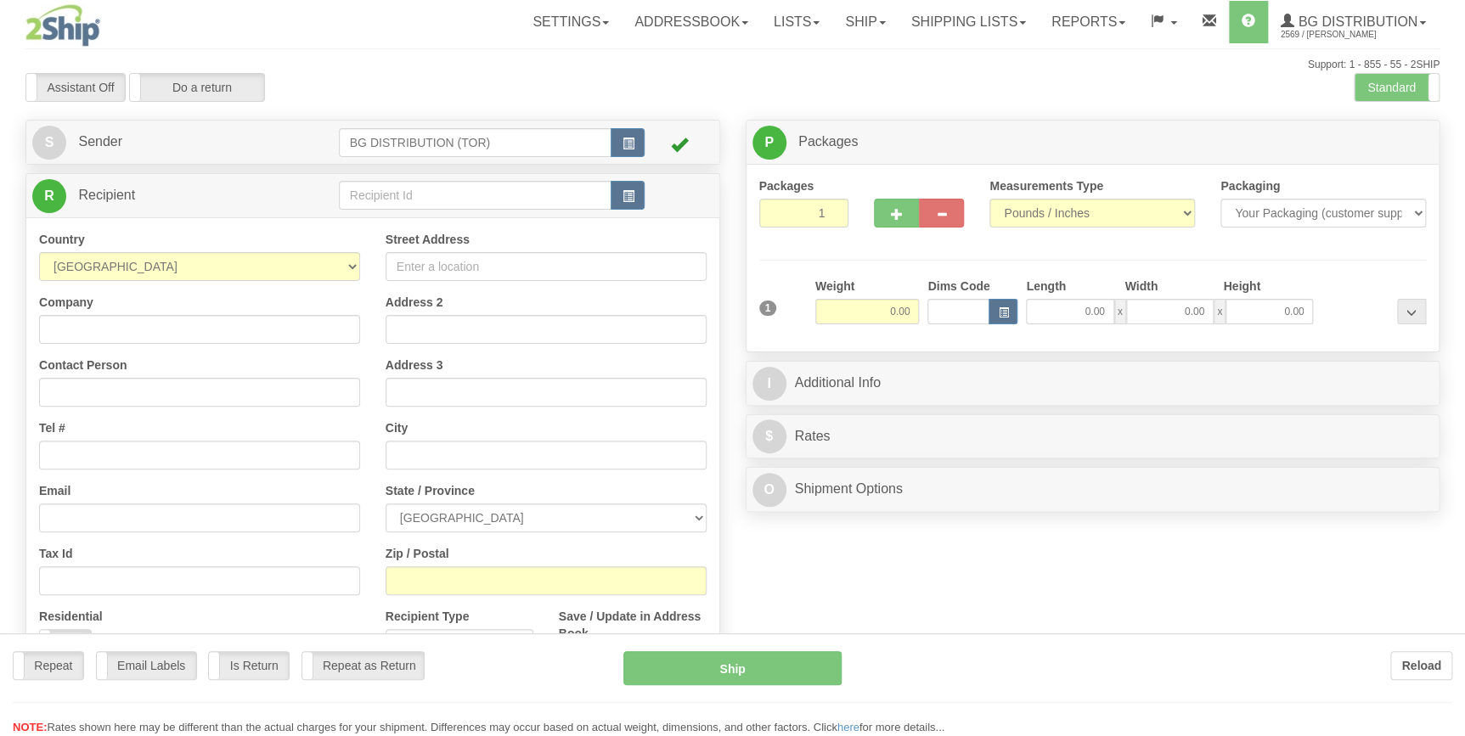
click at [484, 186] on div "Toggle navigation Settings Shipping Preferences Fields Preferences New" at bounding box center [732, 430] width 1465 height 860
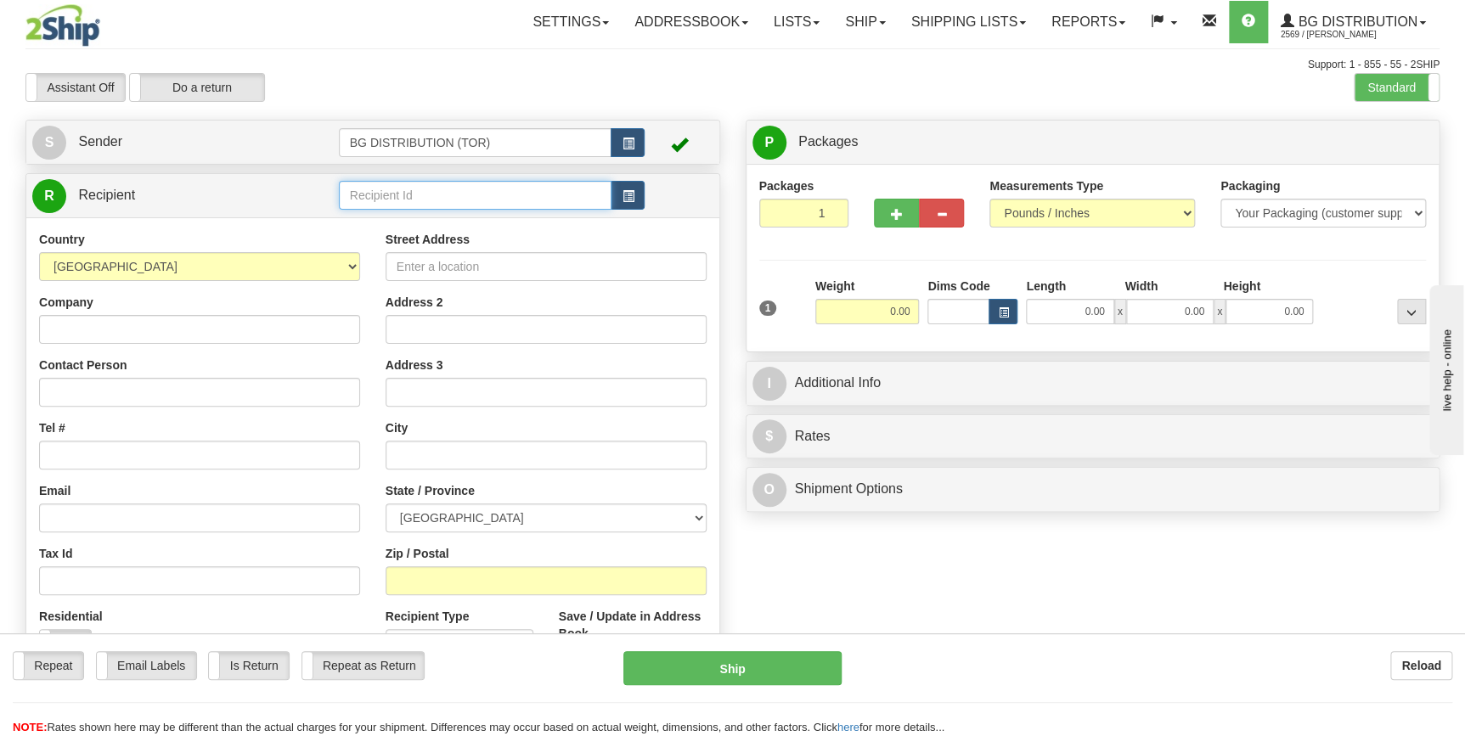
click at [481, 197] on input "text" at bounding box center [475, 195] width 273 height 29
click at [476, 226] on div "BG DISTRIBUTION (WIN)" at bounding box center [471, 222] width 257 height 19
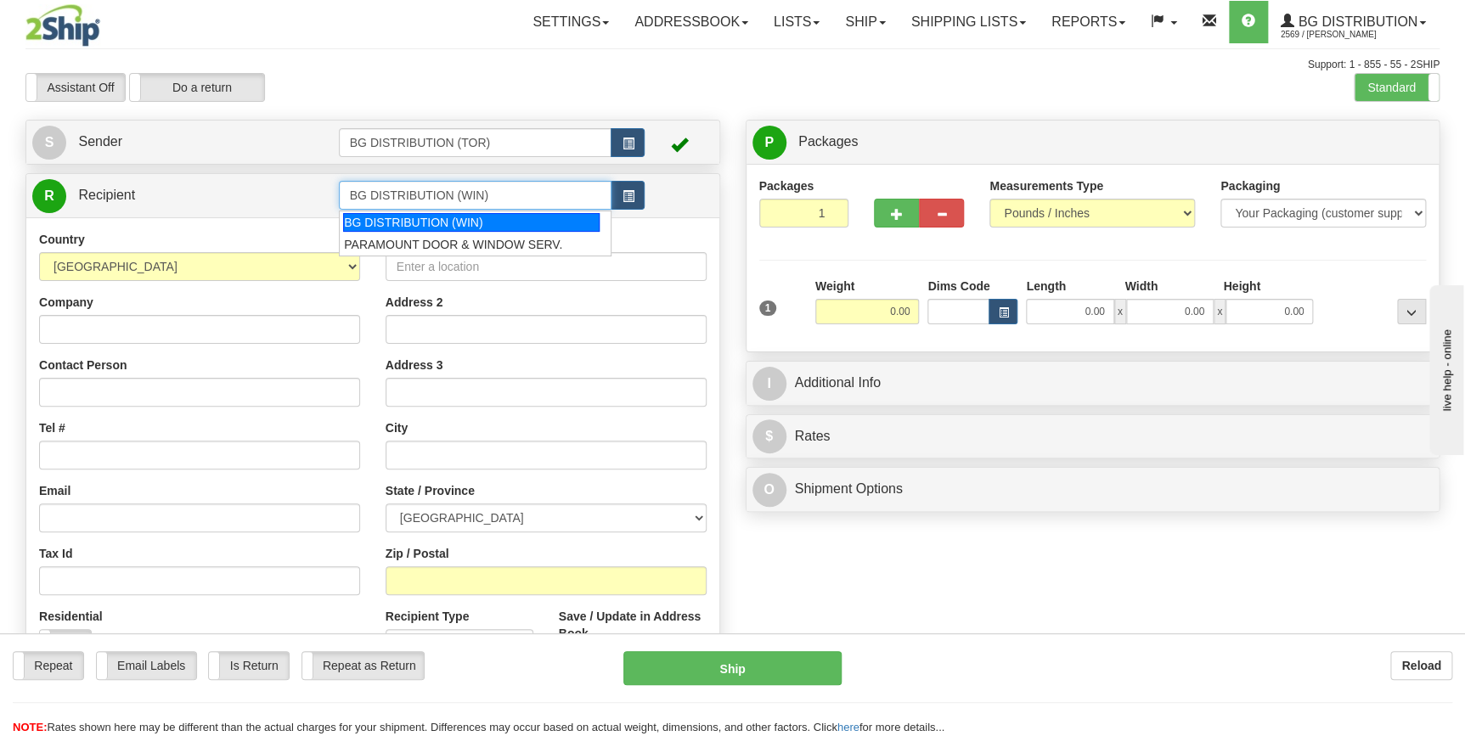
type input "BG DISTRIBUTION (WIN)"
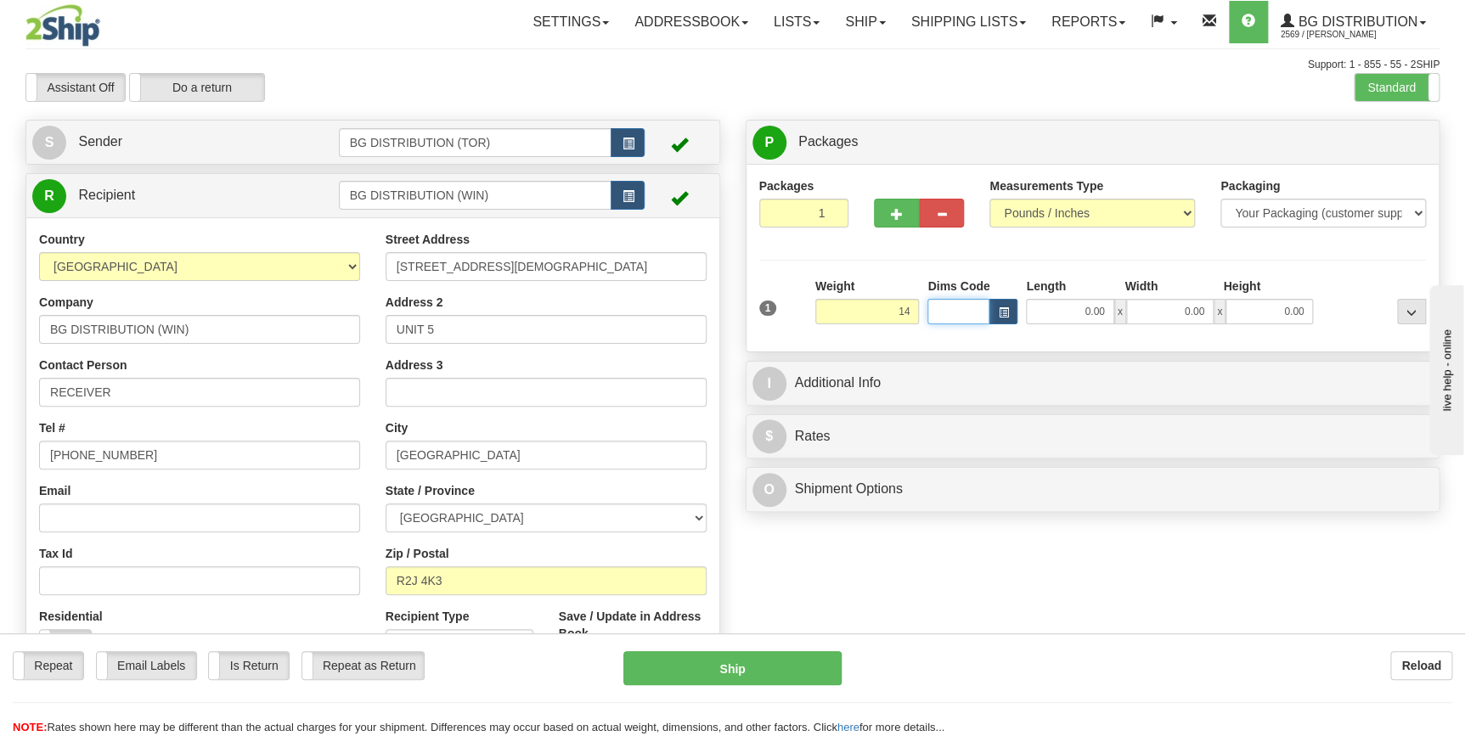
type input "14.00"
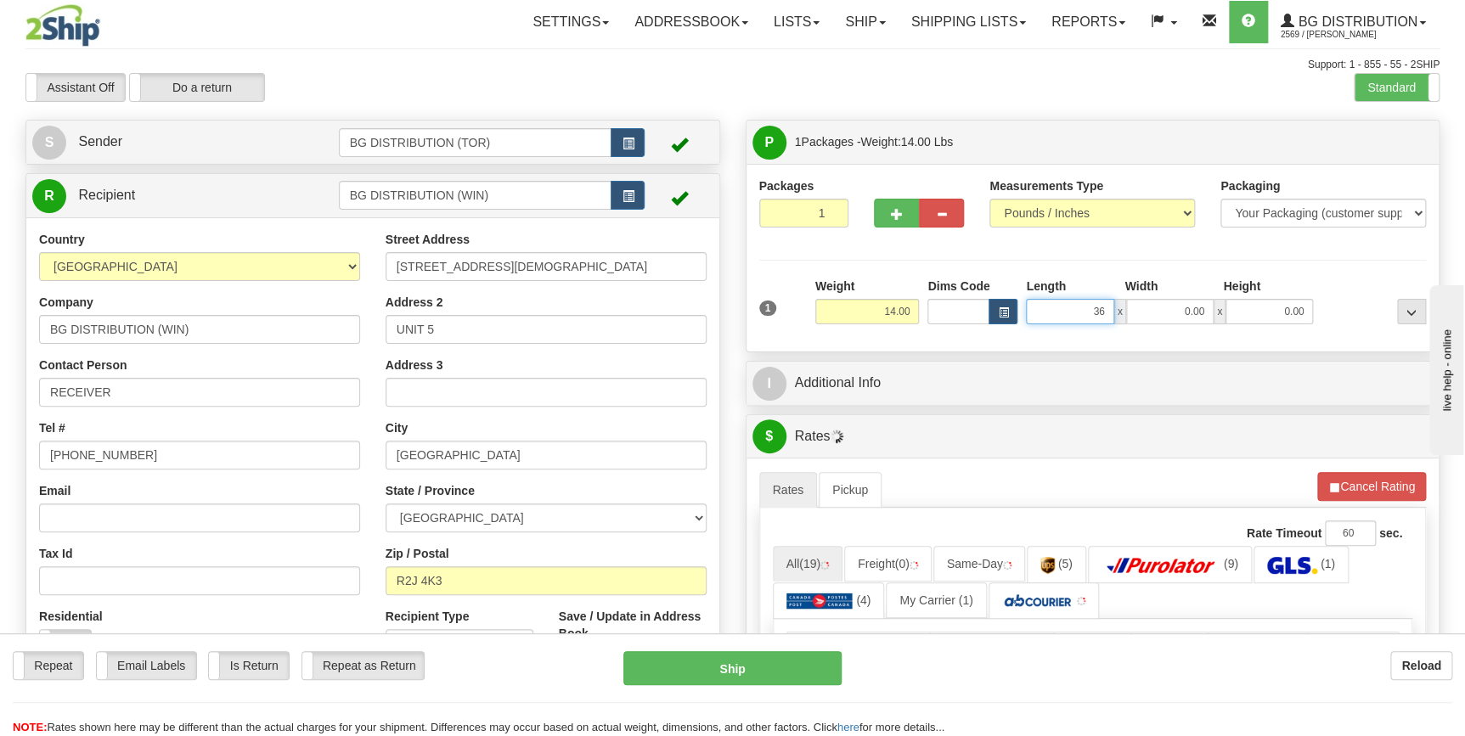
type input "36.00"
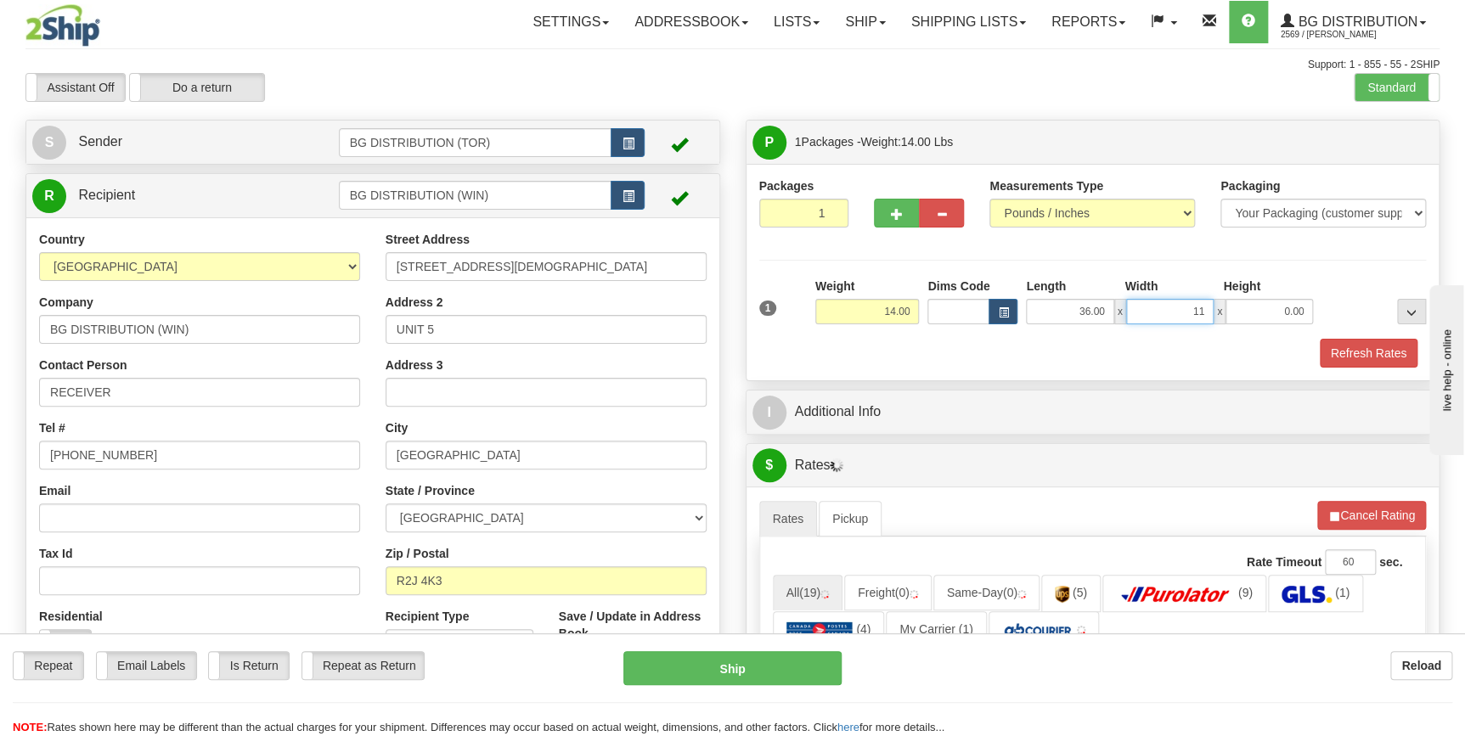
type input "11.00"
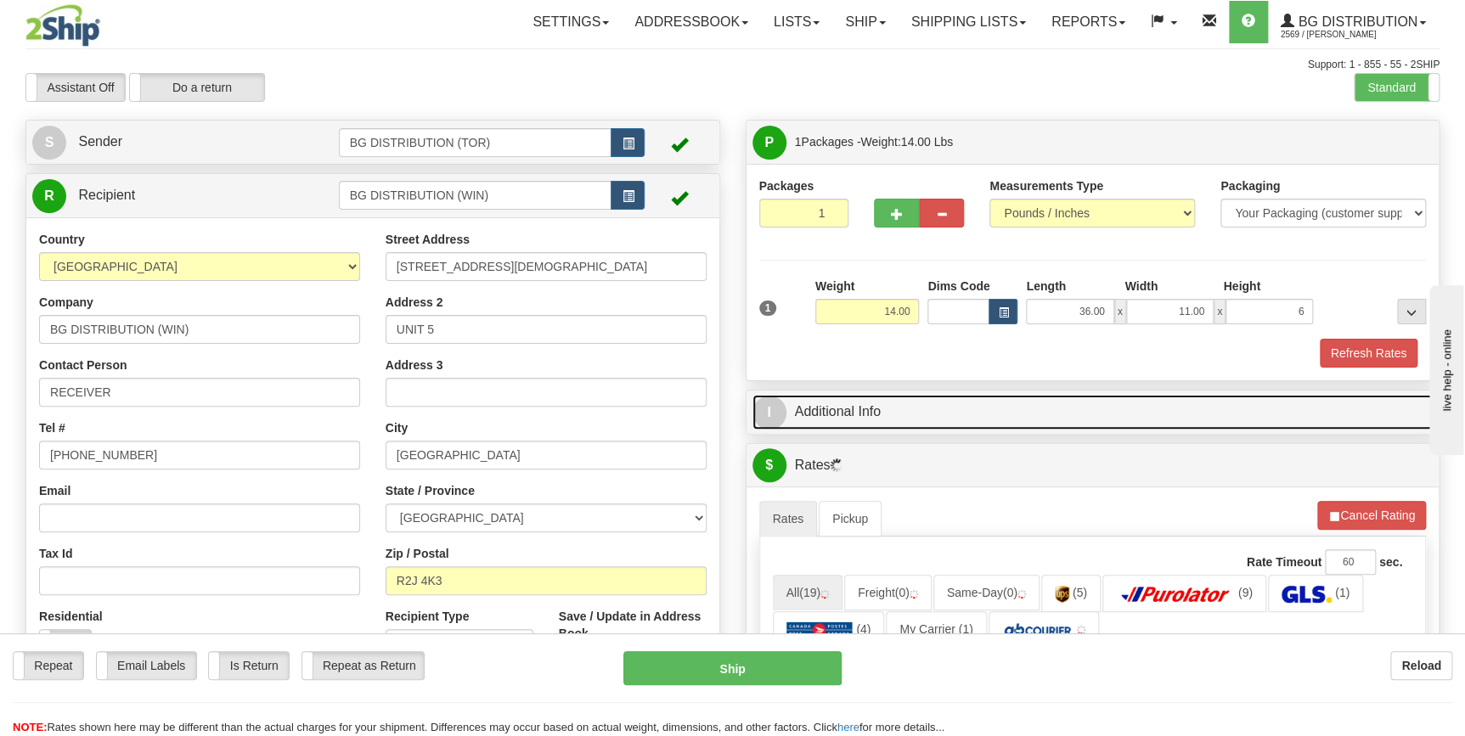
type input "6.00"
click at [1064, 419] on link "I Additional Info" at bounding box center [1093, 412] width 681 height 35
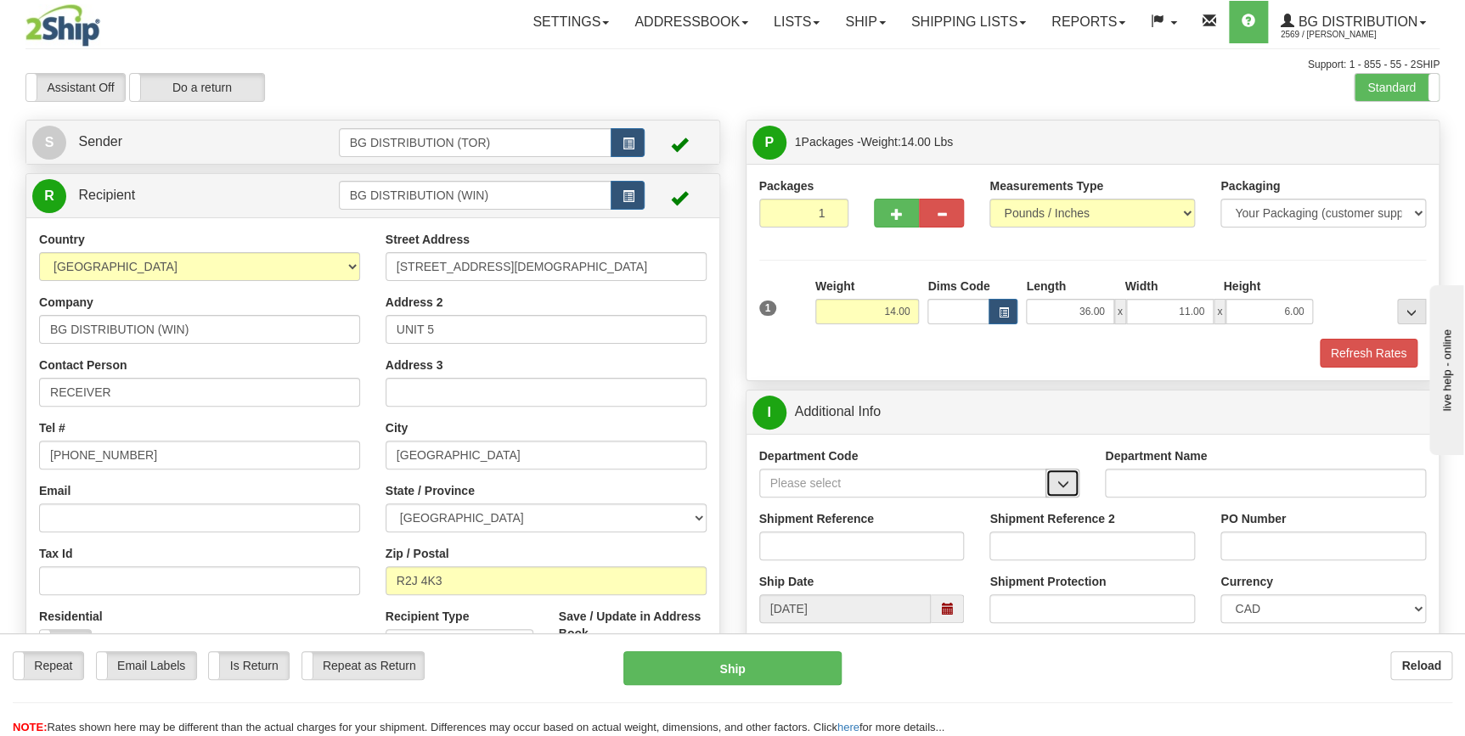
click at [1050, 486] on button "button" at bounding box center [1063, 483] width 34 height 29
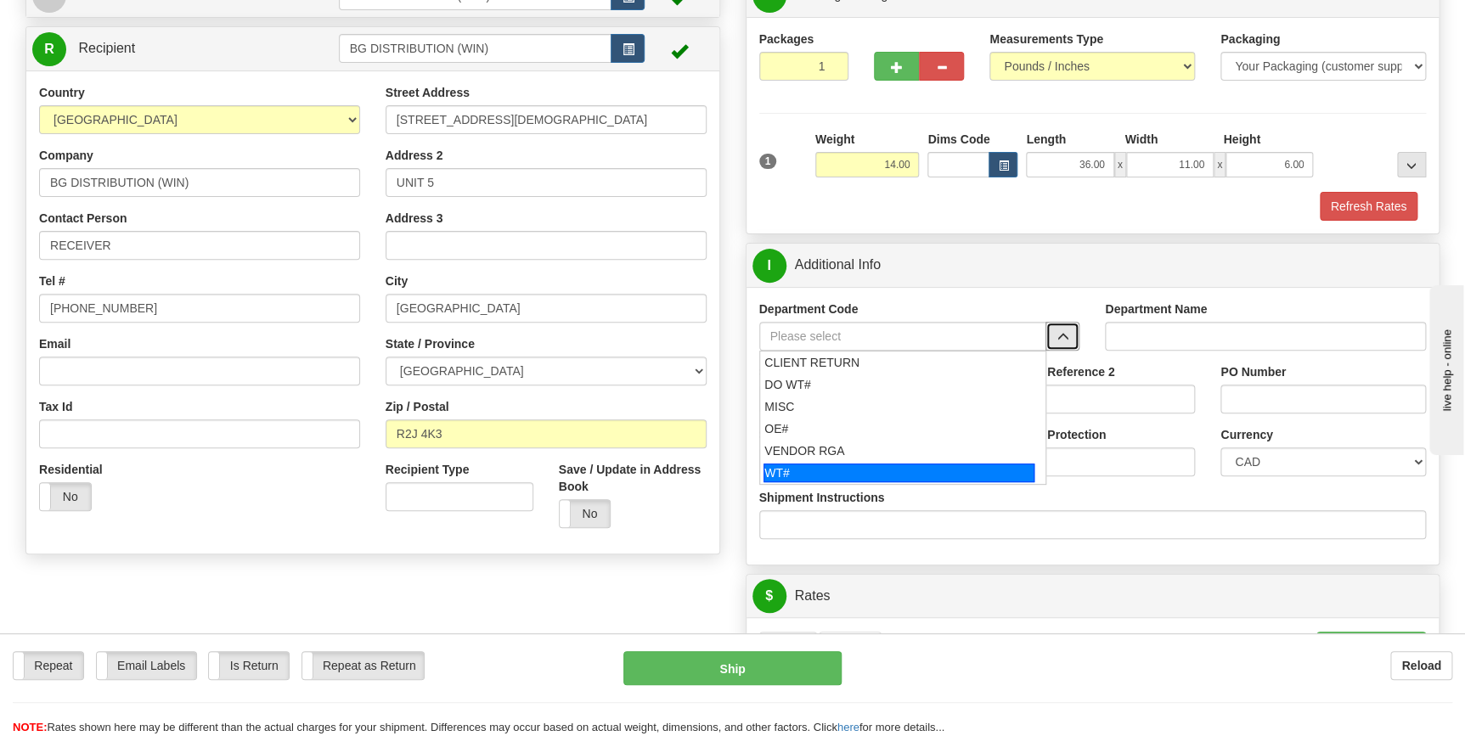
scroll to position [154, 0]
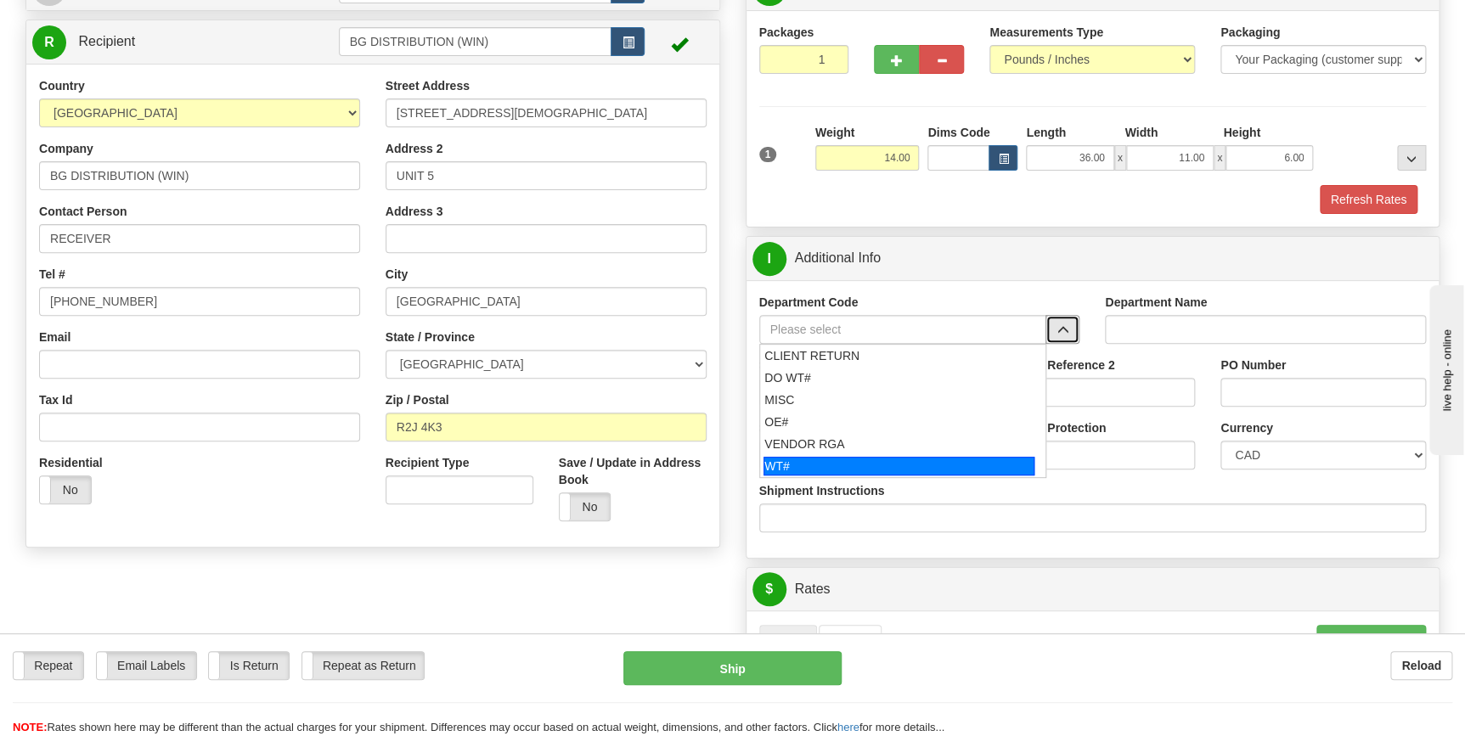
click at [903, 476] on ul "CLIENT RETURN DO WT# MISC OE# VENDOR RGA WT#" at bounding box center [903, 411] width 288 height 134
click at [934, 457] on div "WT#" at bounding box center [899, 466] width 271 height 19
type input "WT#"
type input "WAREHOUSE TRANSFERS"
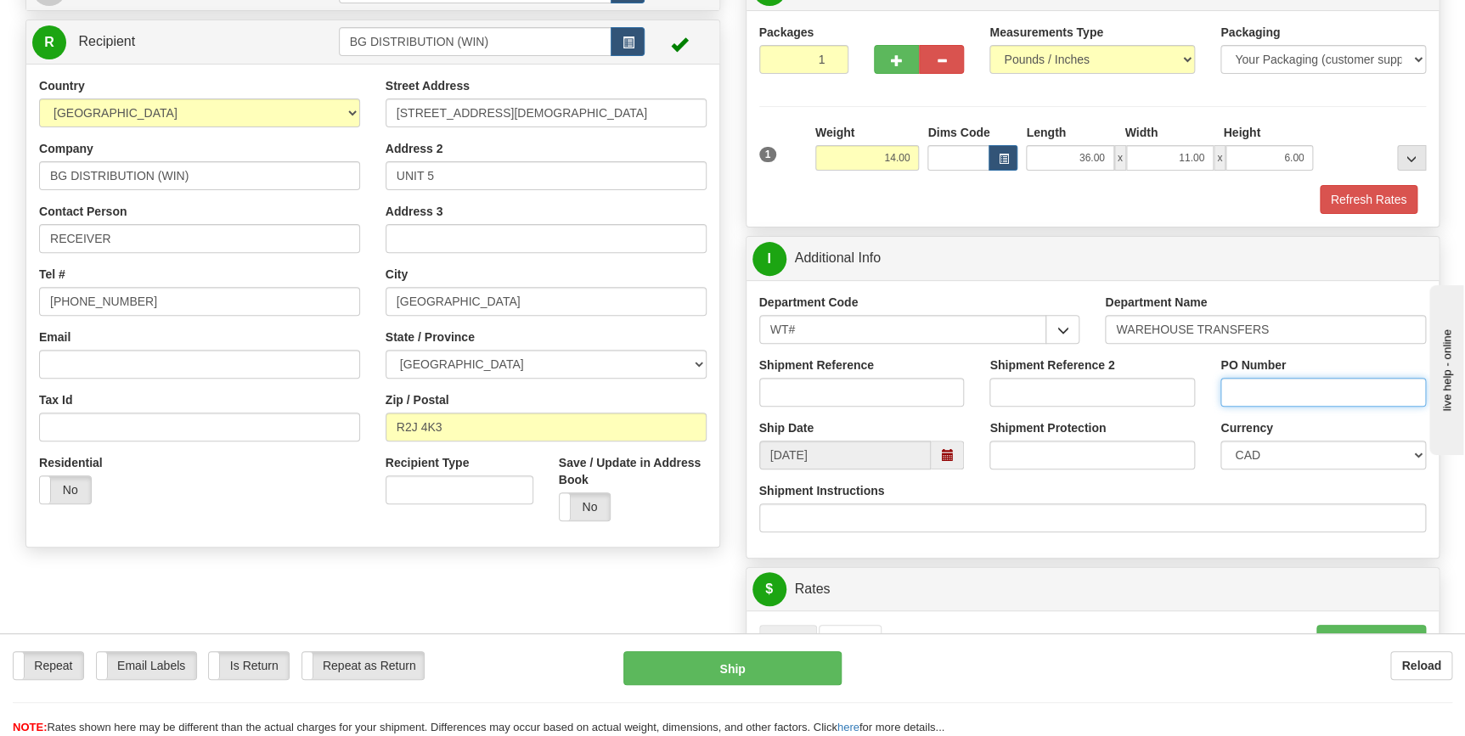
click at [1261, 390] on input "PO Number" at bounding box center [1324, 392] width 206 height 29
click at [857, 396] on input "Shipment Reference" at bounding box center [862, 392] width 206 height 29
type input "157929-00"
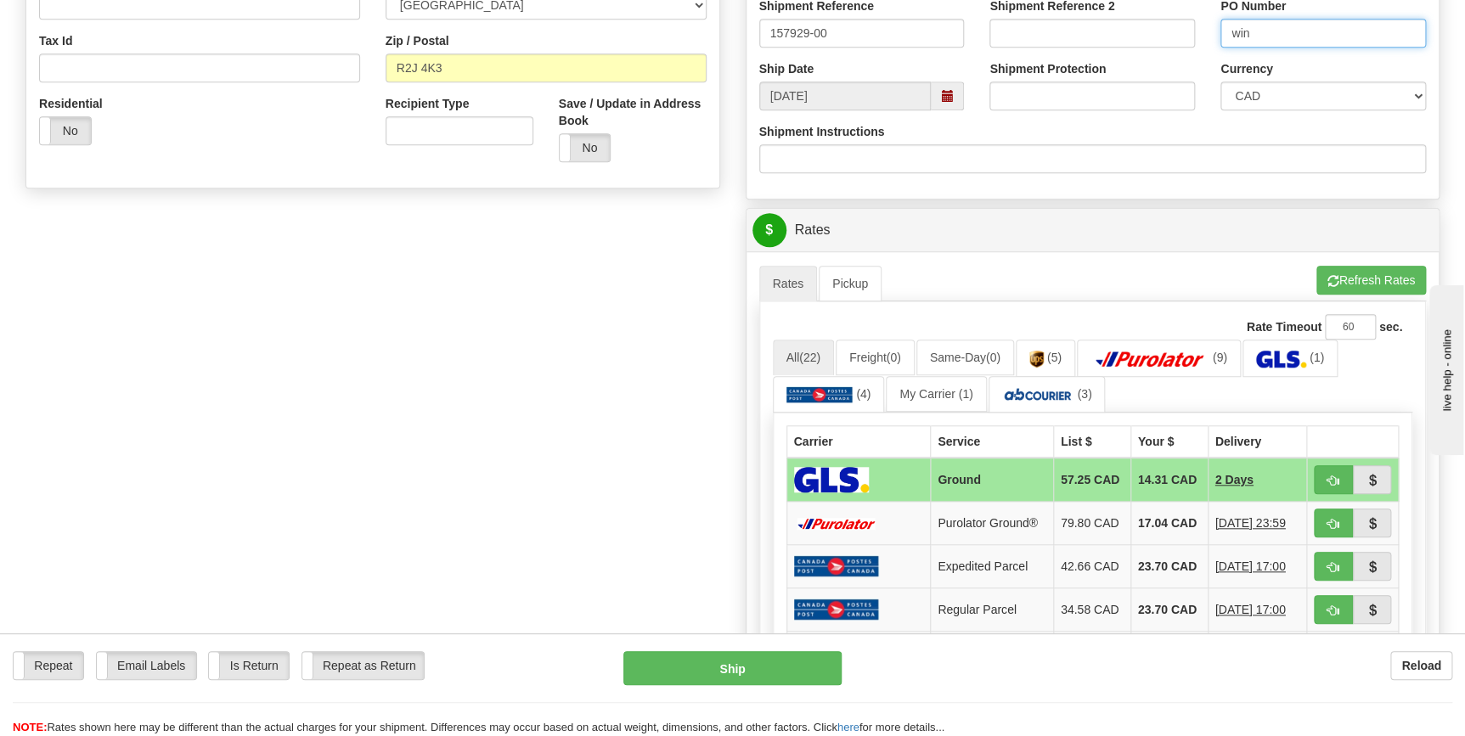
scroll to position [540, 0]
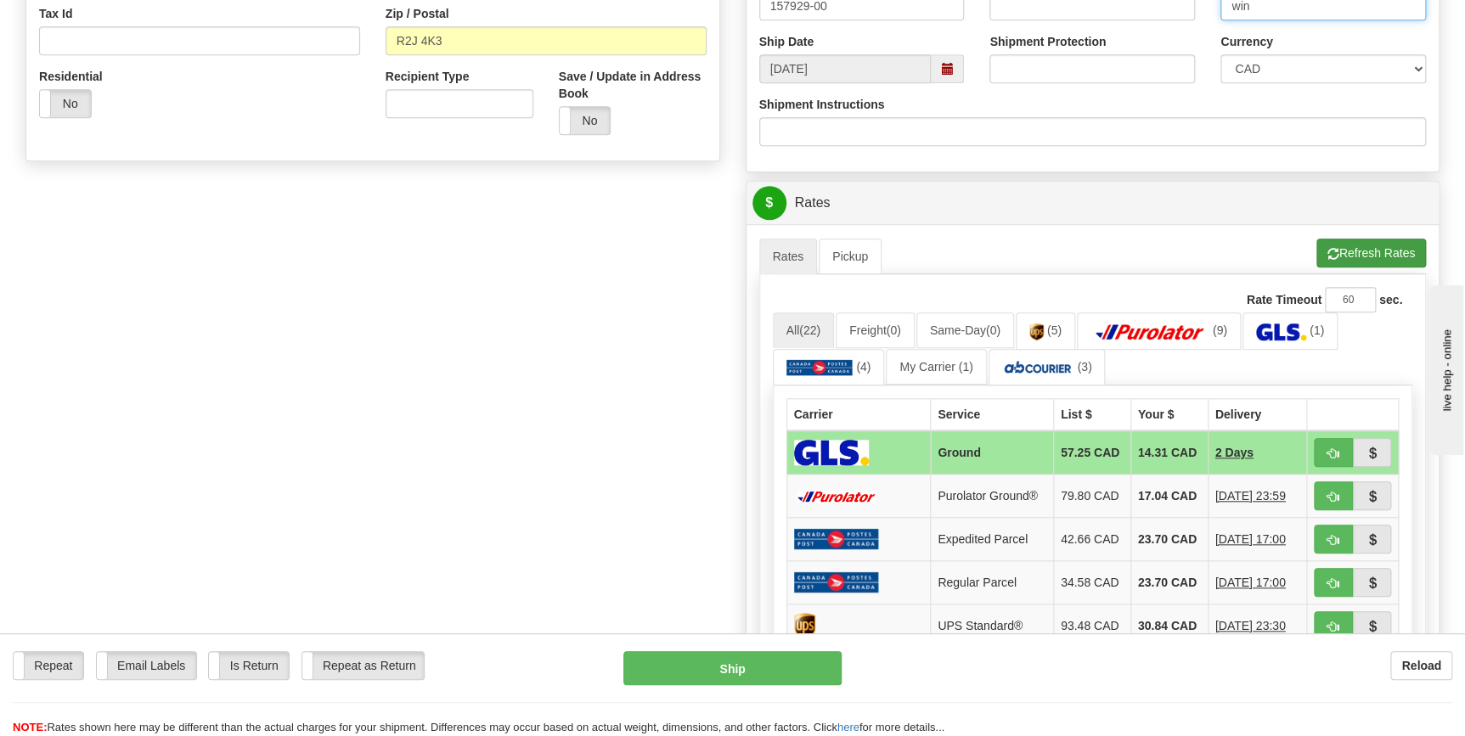
type input "win"
click at [1346, 255] on button "Refresh Rates" at bounding box center [1372, 253] width 110 height 29
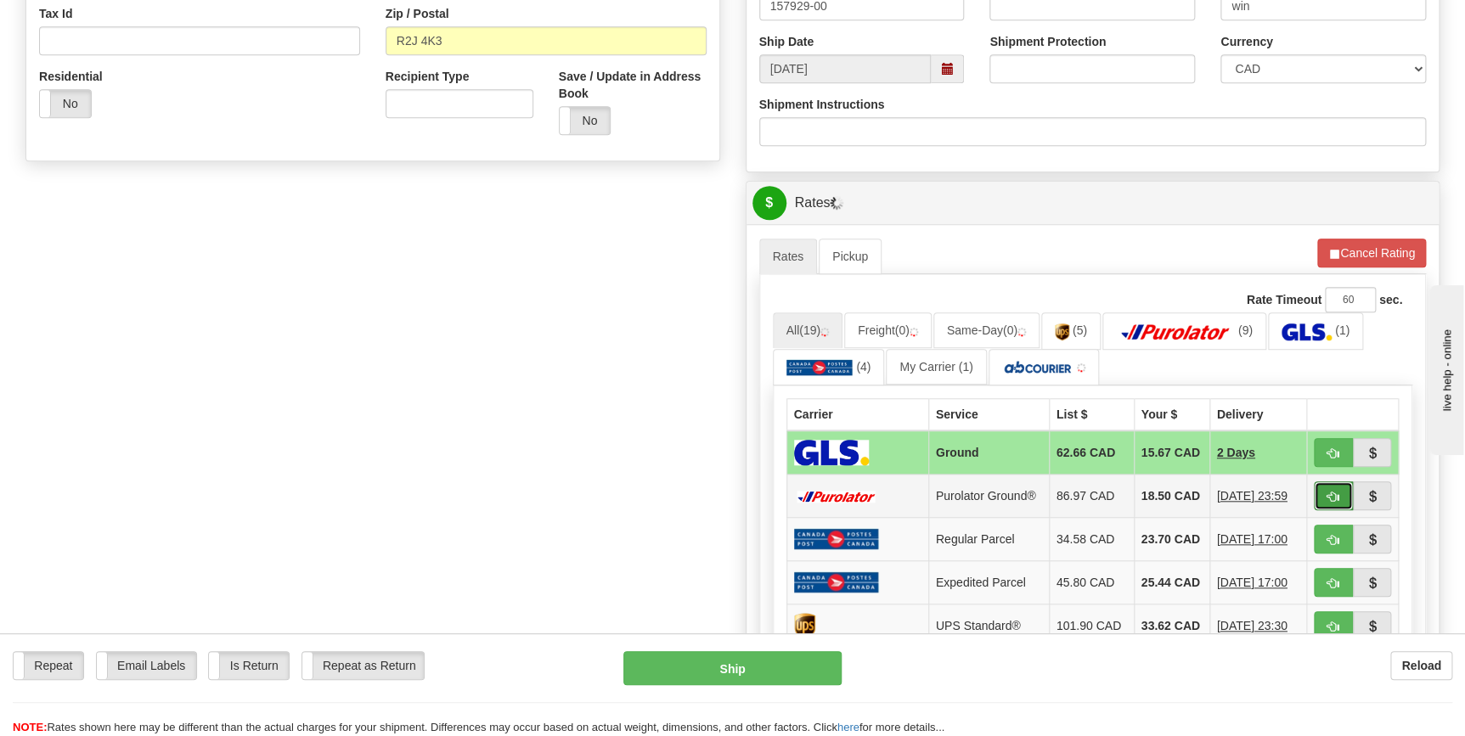
click at [1337, 493] on button "button" at bounding box center [1333, 496] width 39 height 29
click at [1329, 498] on span "button" at bounding box center [1334, 497] width 12 height 11
type input "260"
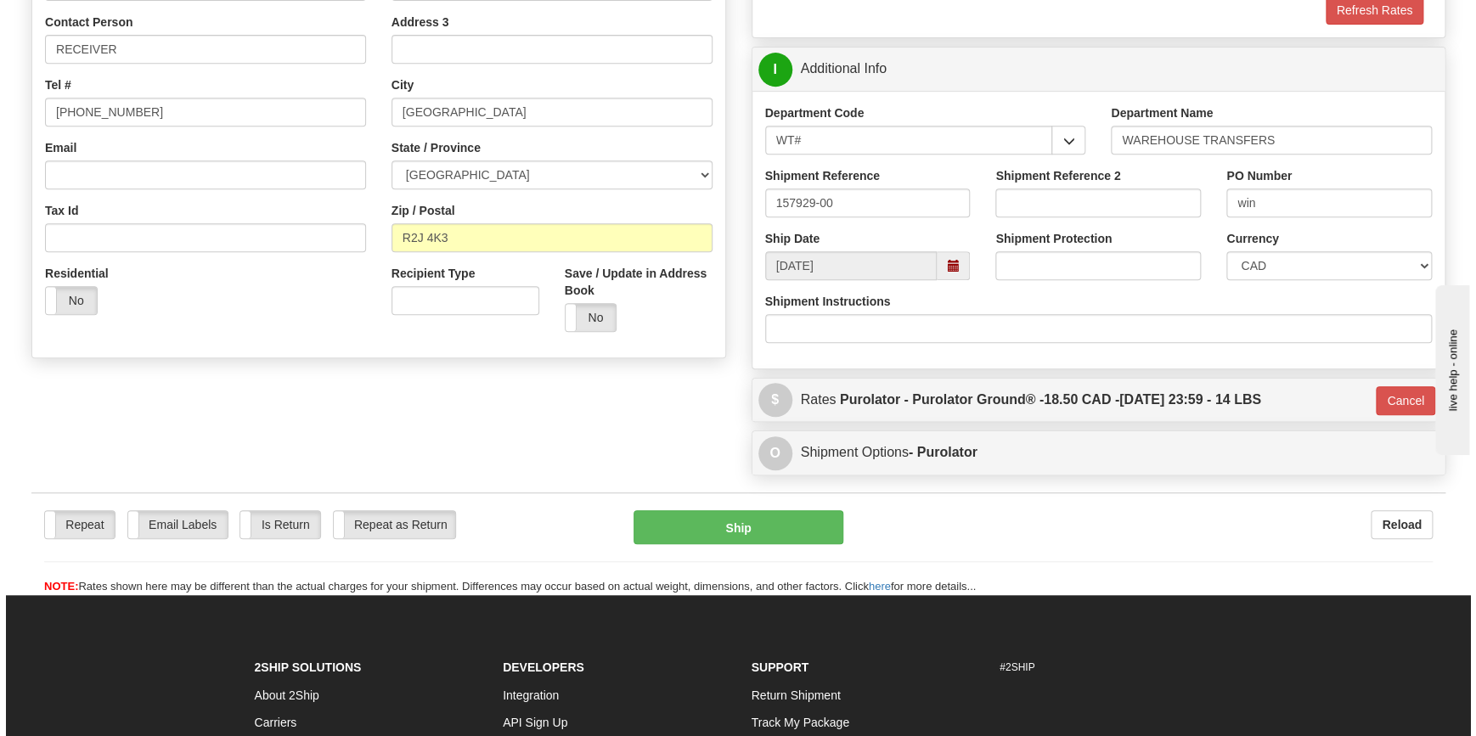
scroll to position [386, 0]
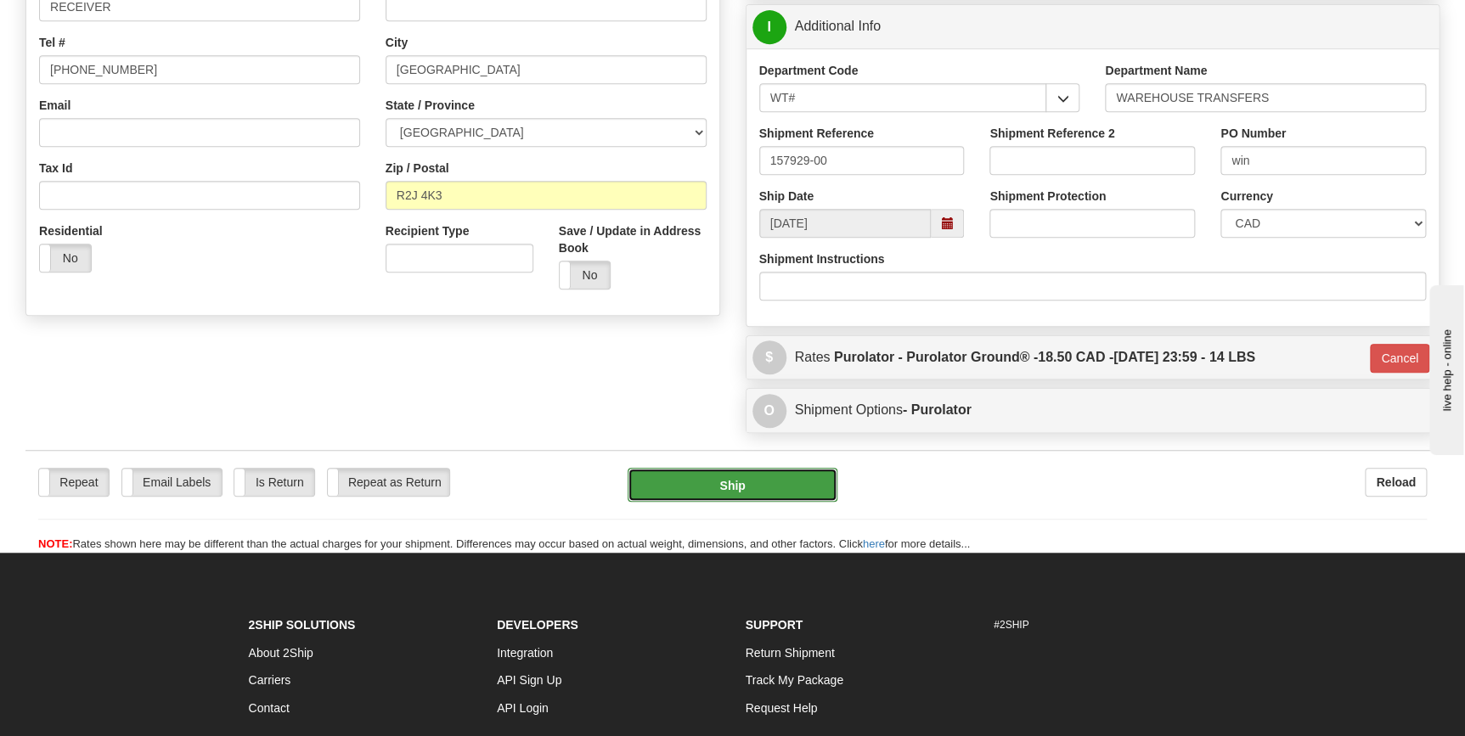
click at [814, 476] on button "Ship" at bounding box center [733, 485] width 210 height 34
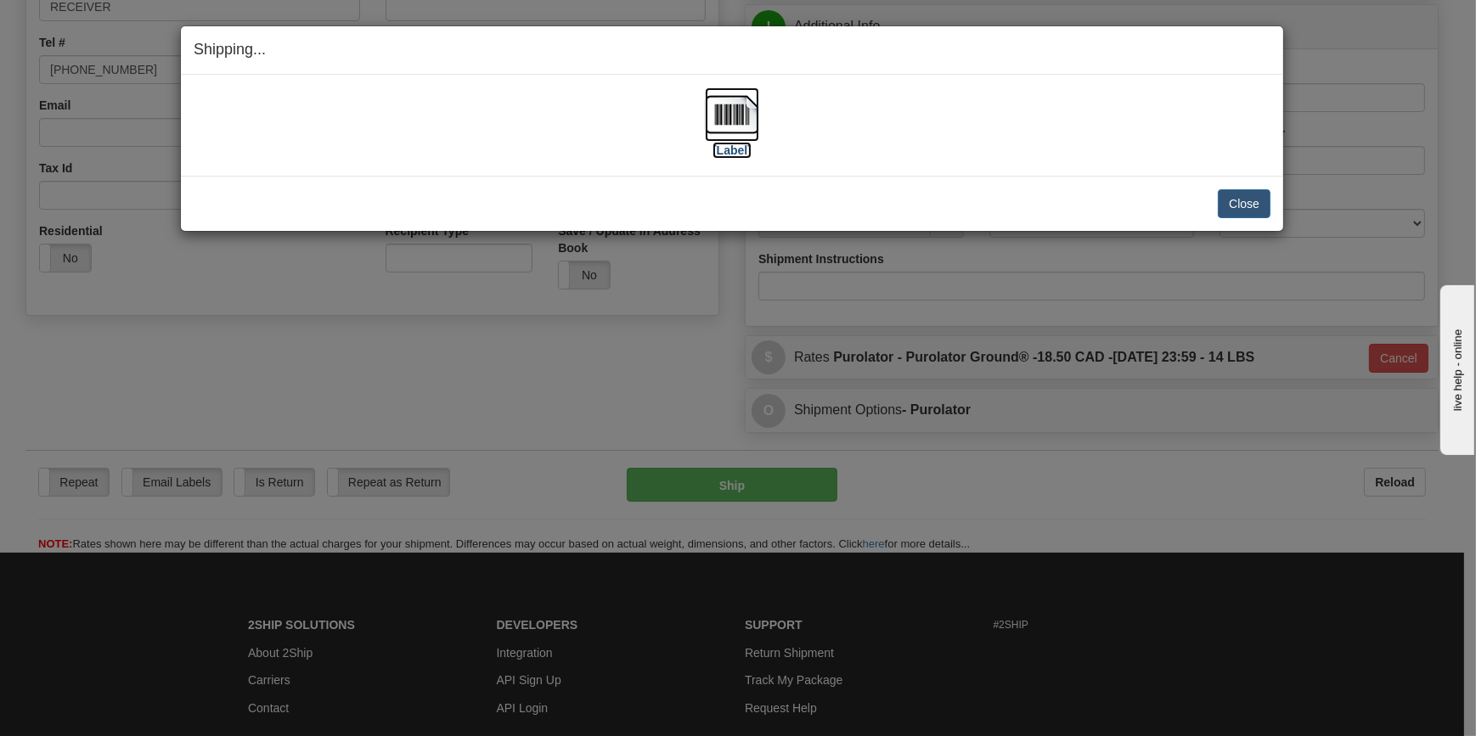
click at [746, 149] on label "[Label]" at bounding box center [732, 150] width 39 height 17
click at [1158, 488] on div "Shipping... Your SHIPMENT will EXPIRE in [Label] IMPORTANT NOTICE Embassy / Con…" at bounding box center [738, 368] width 1476 height 736
click at [1247, 207] on button "Close" at bounding box center [1244, 203] width 53 height 29
